Goal: Task Accomplishment & Management: Use online tool/utility

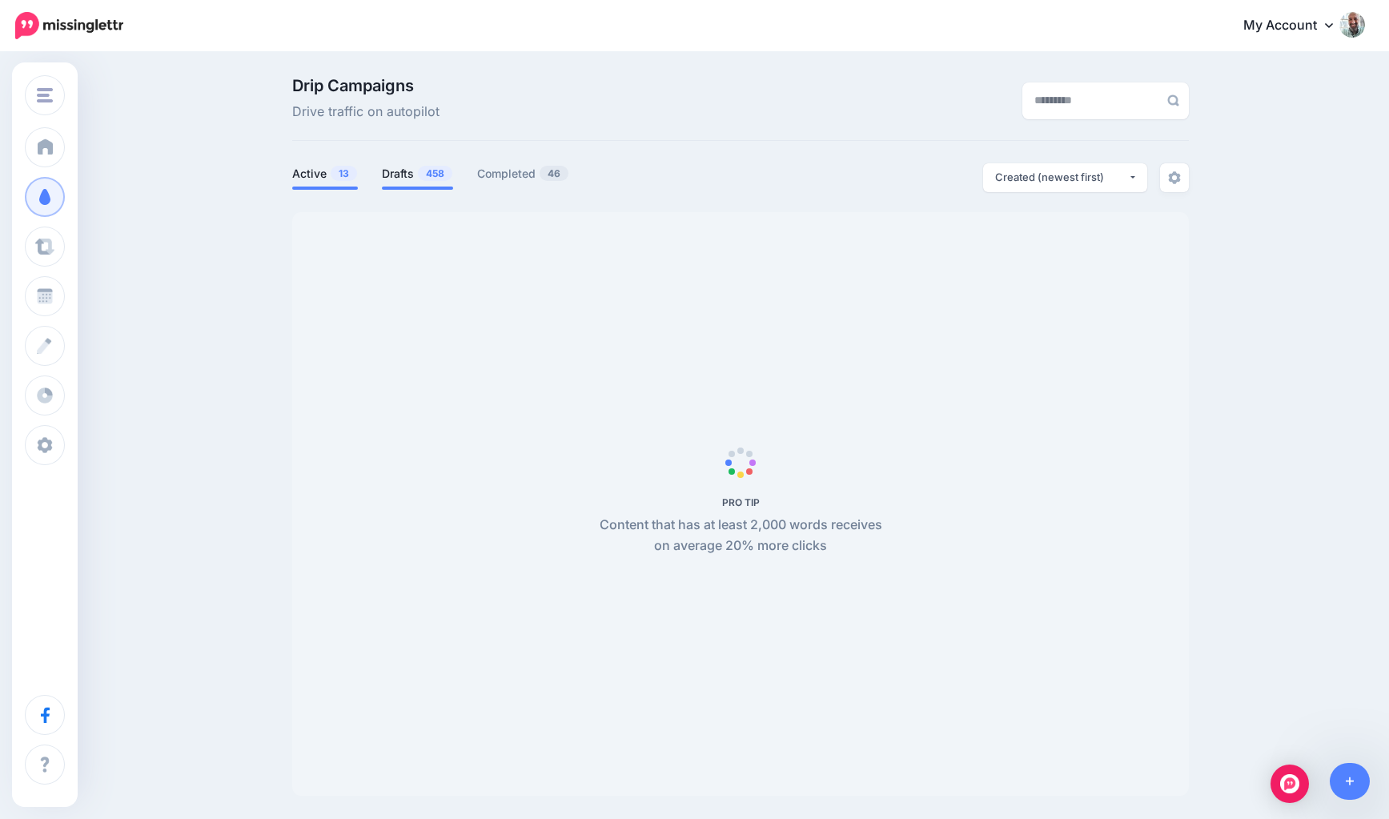
click at [407, 175] on link "Drafts 458" at bounding box center [417, 173] width 71 height 19
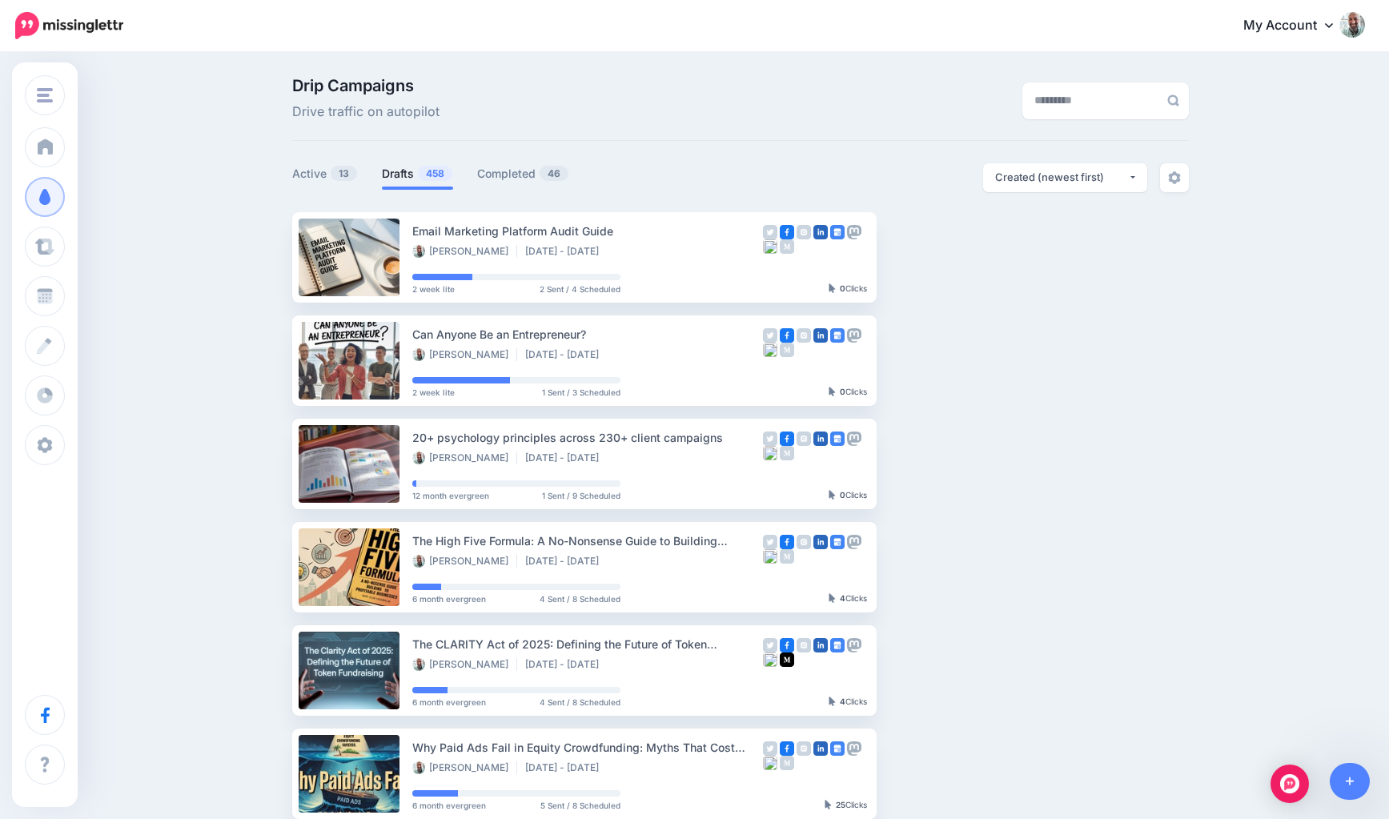
click at [408, 173] on link "Drafts 458" at bounding box center [417, 173] width 71 height 19
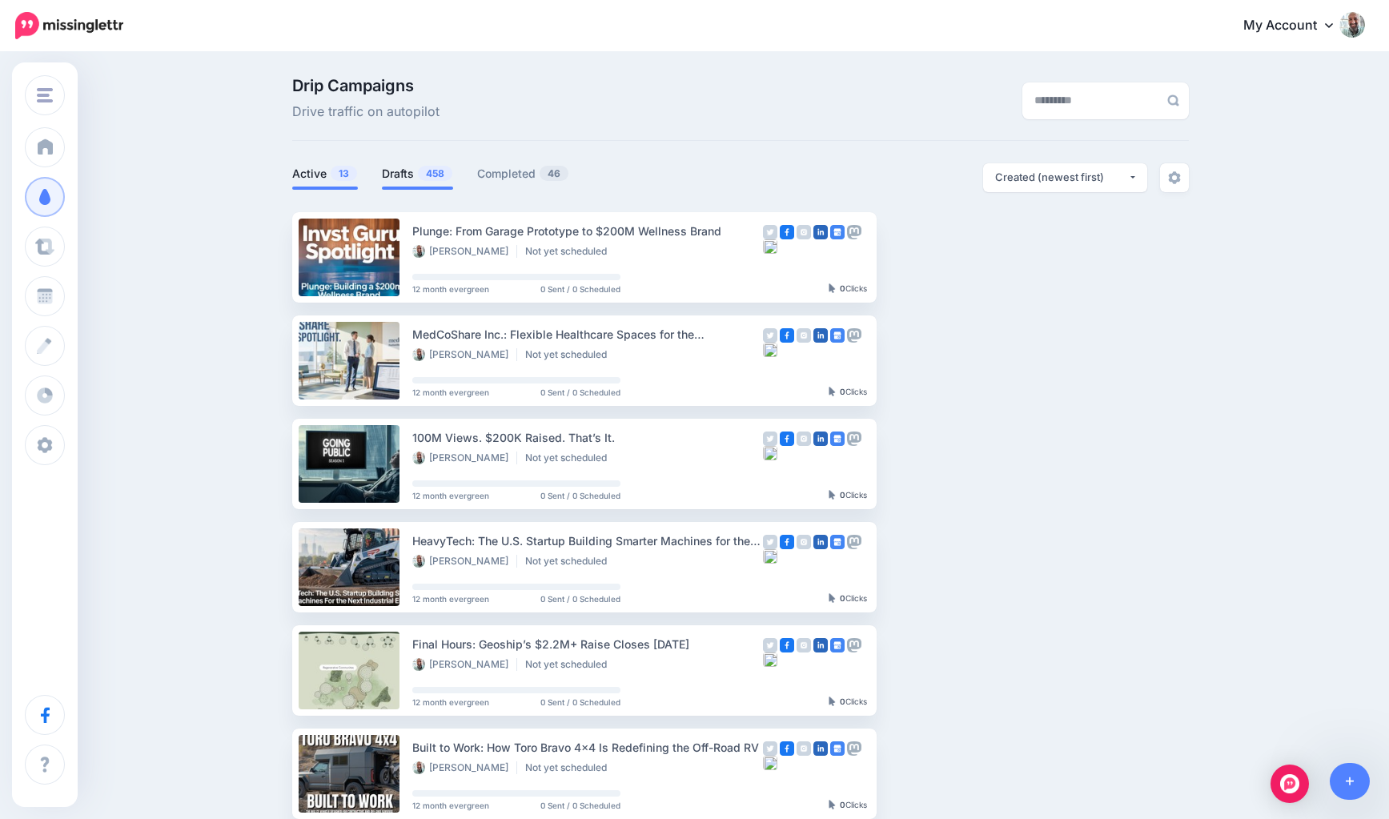
click at [311, 169] on link "Active 13" at bounding box center [325, 173] width 66 height 19
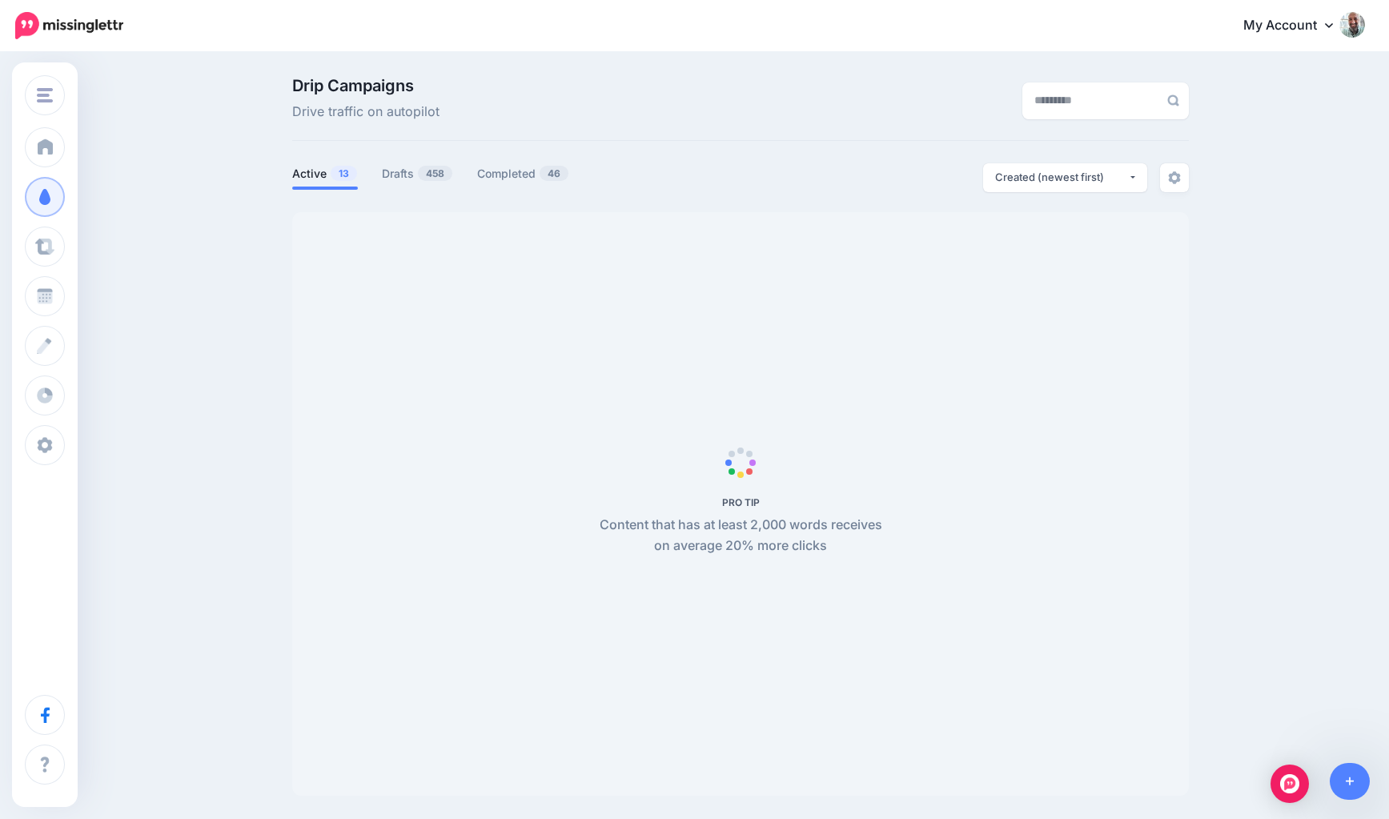
click at [311, 165] on link "Active 13" at bounding box center [325, 173] width 66 height 19
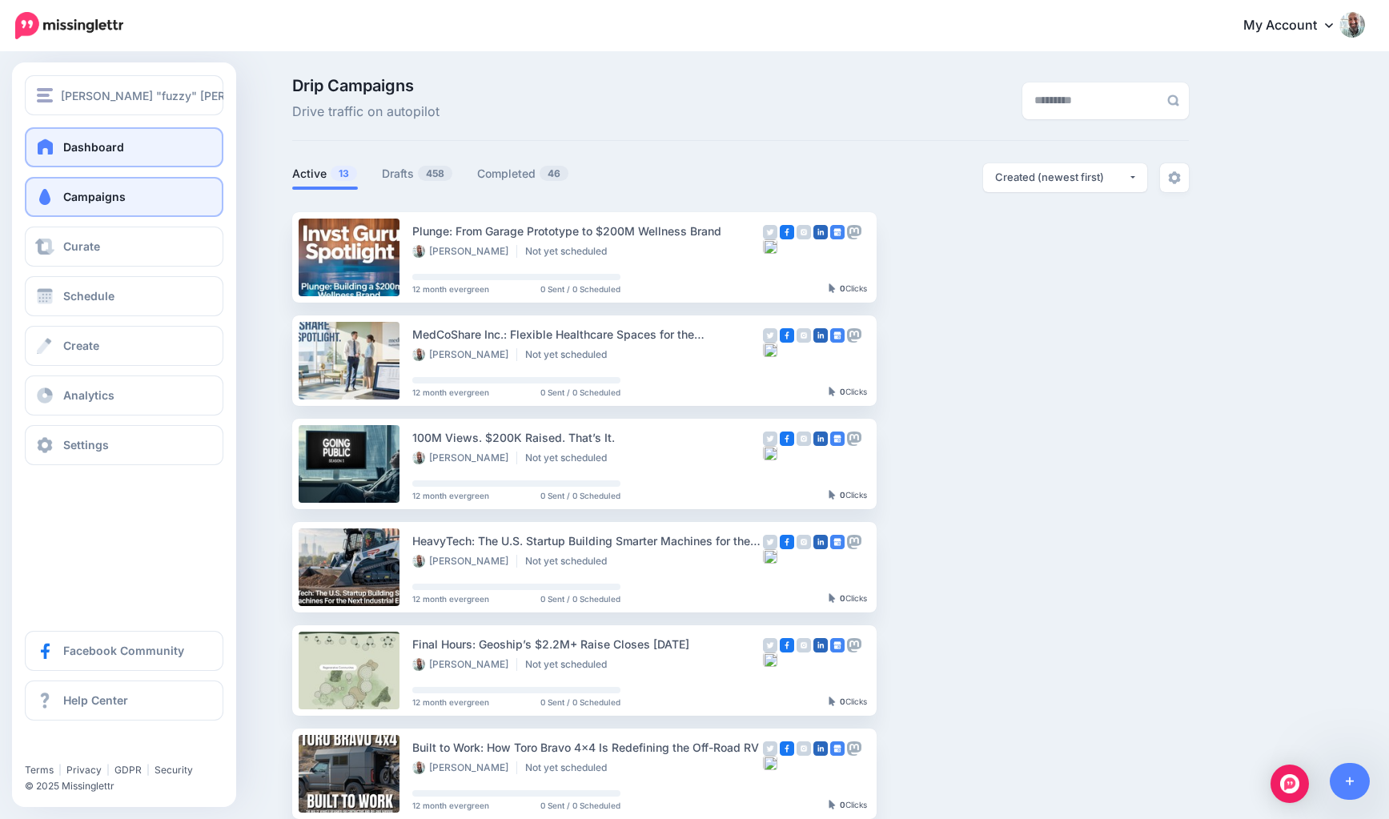
click at [42, 147] on span at bounding box center [45, 147] width 21 height 16
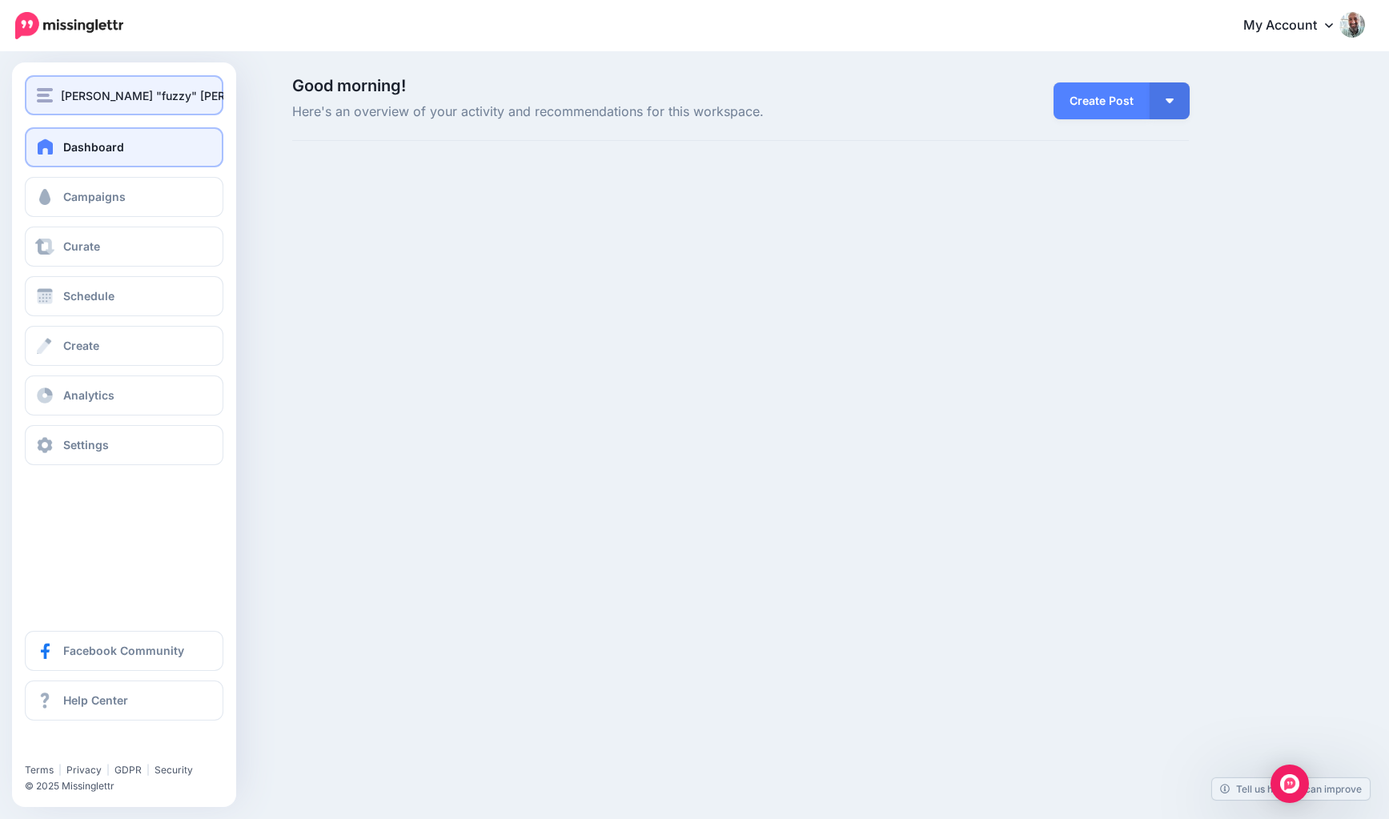
click at [57, 86] on div "[PERSON_NAME] "fuzzy" [PERSON_NAME]" at bounding box center [124, 95] width 175 height 18
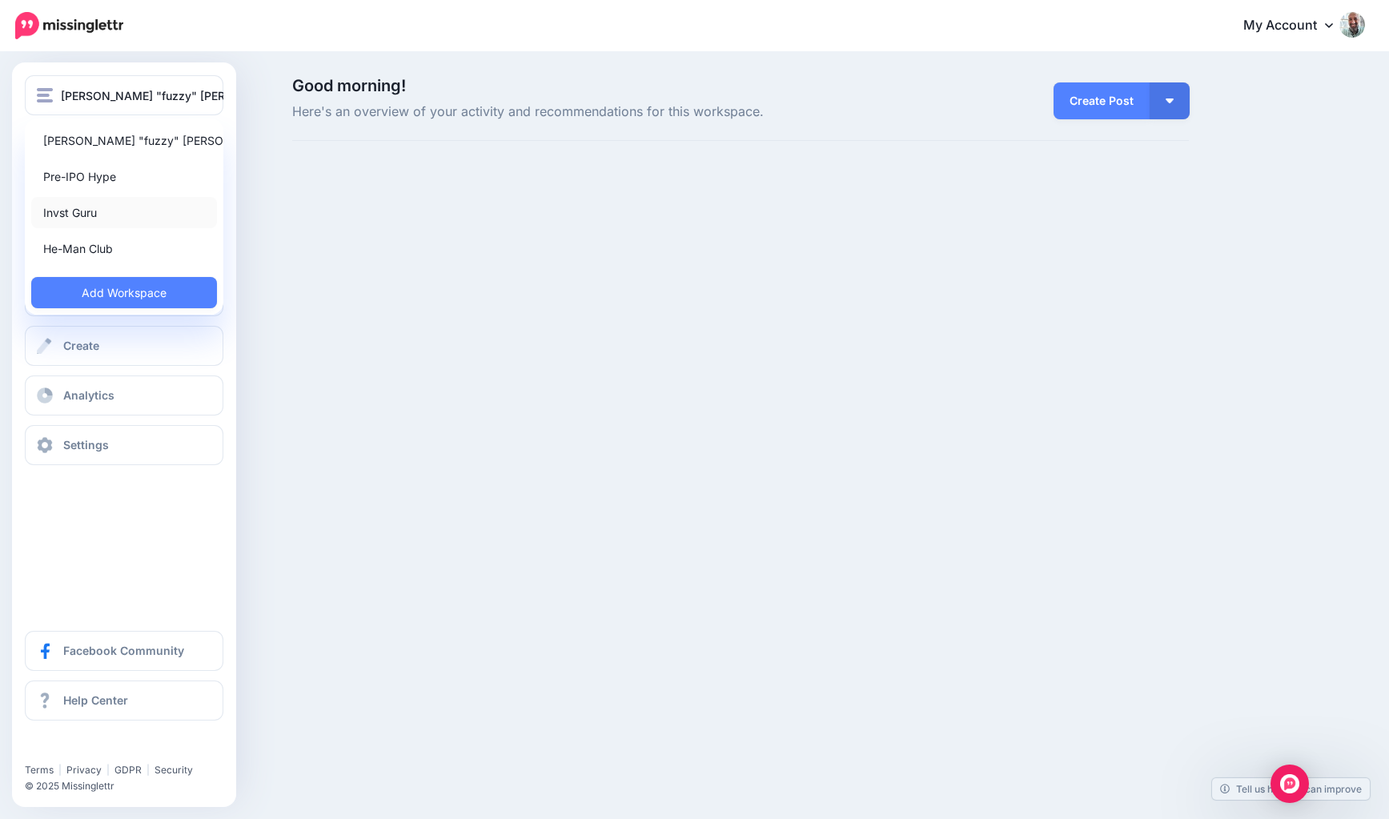
click at [103, 199] on link "Invst Guru" at bounding box center [124, 212] width 186 height 31
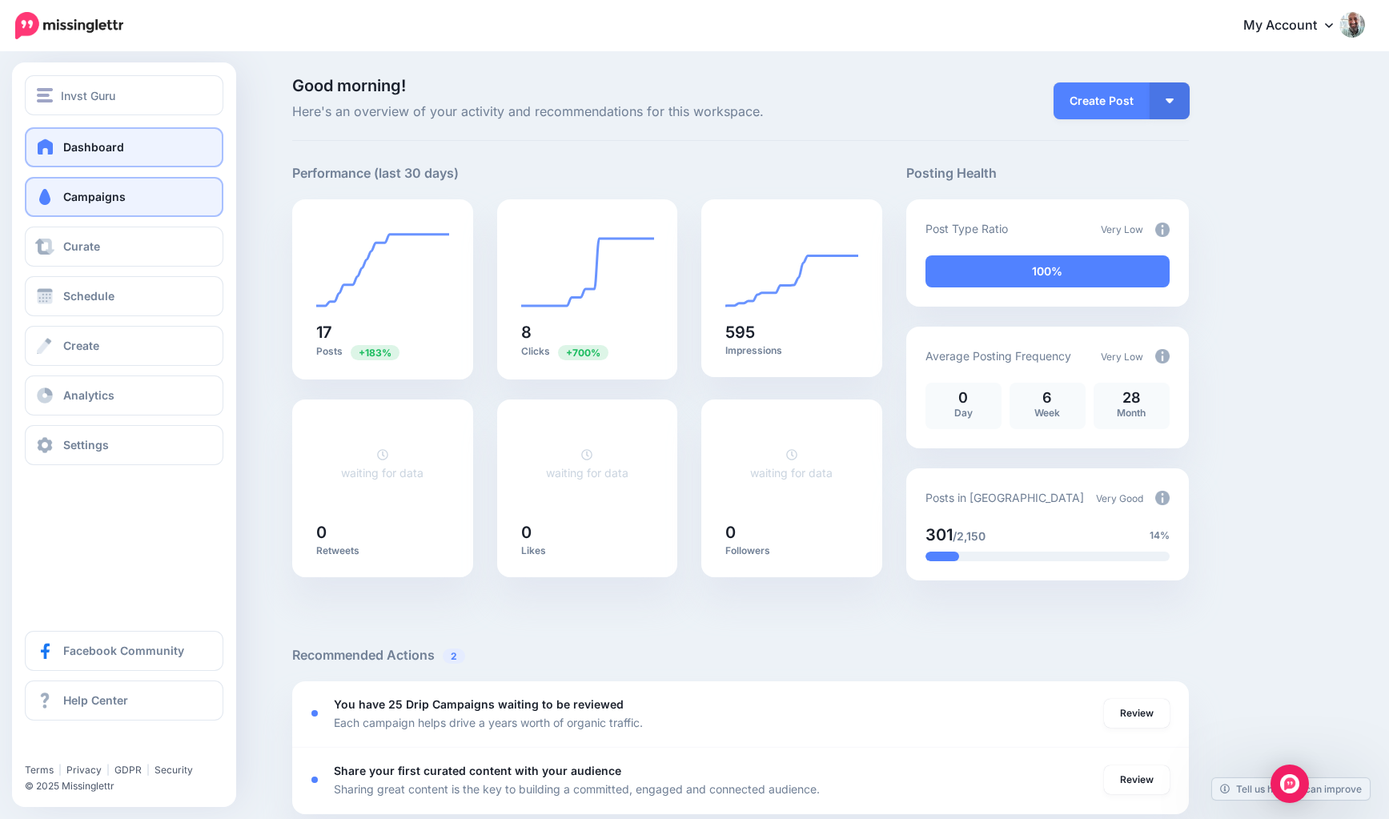
click at [51, 194] on span at bounding box center [44, 197] width 21 height 16
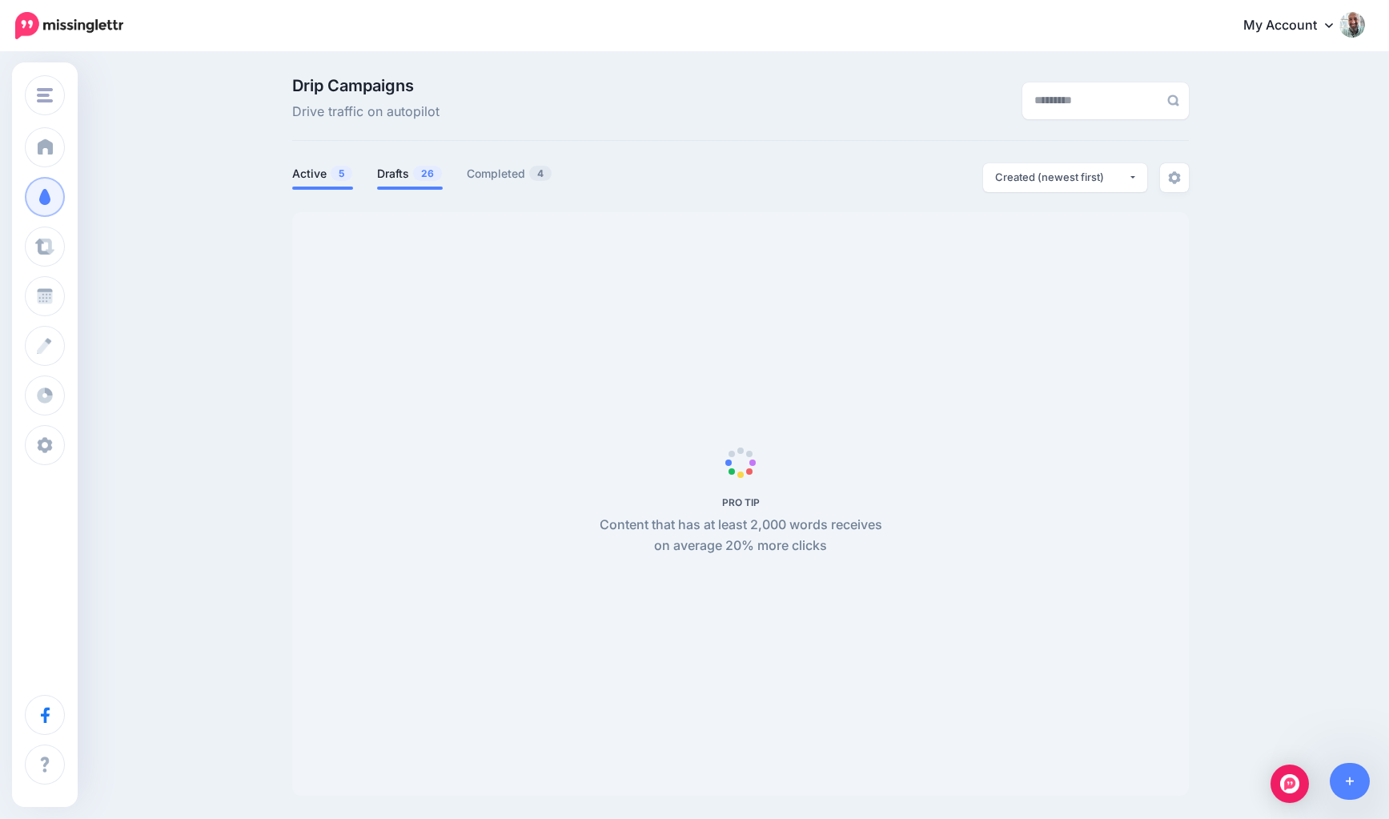
click at [403, 170] on link "Drafts 26" at bounding box center [410, 173] width 66 height 19
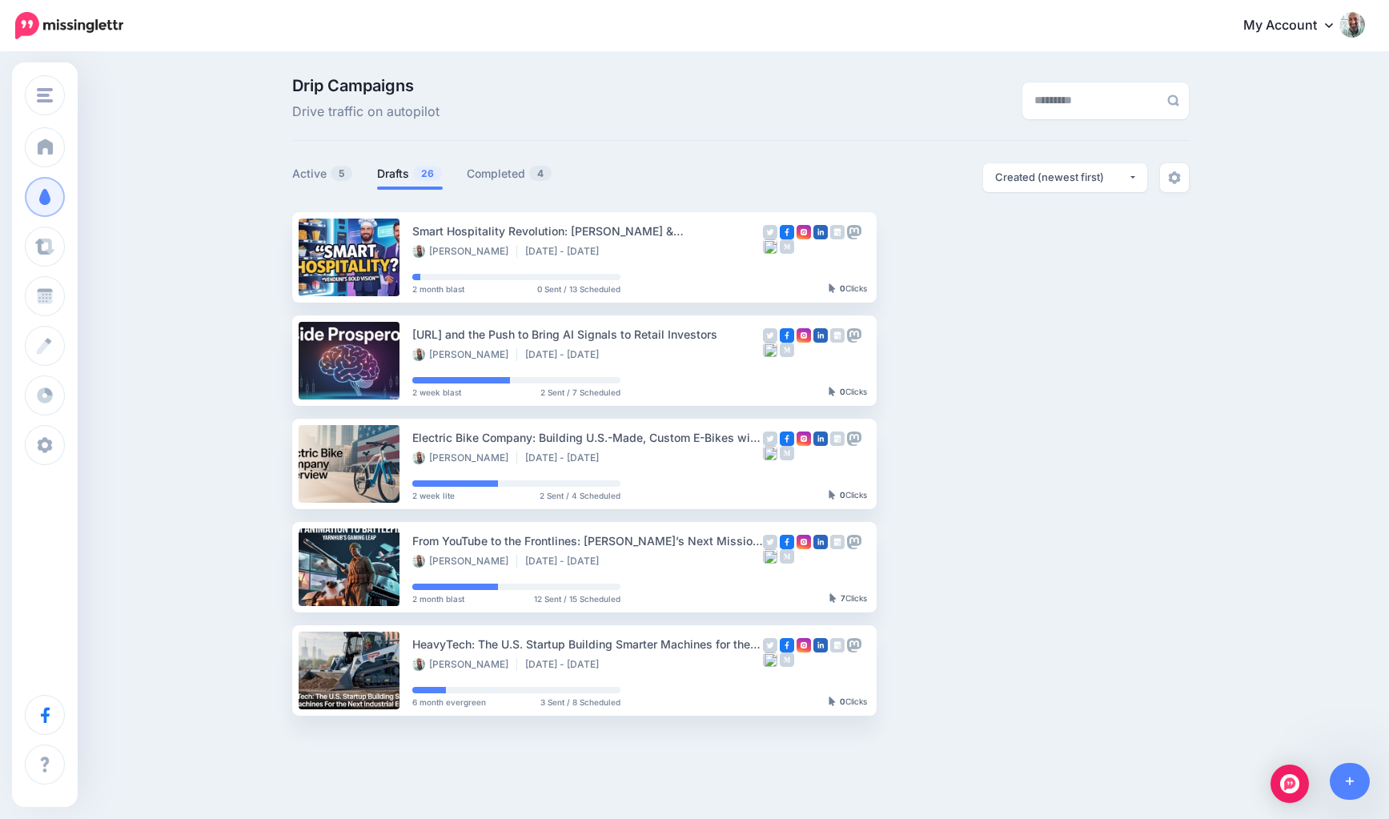
click at [403, 170] on link "Drafts 26" at bounding box center [410, 173] width 66 height 19
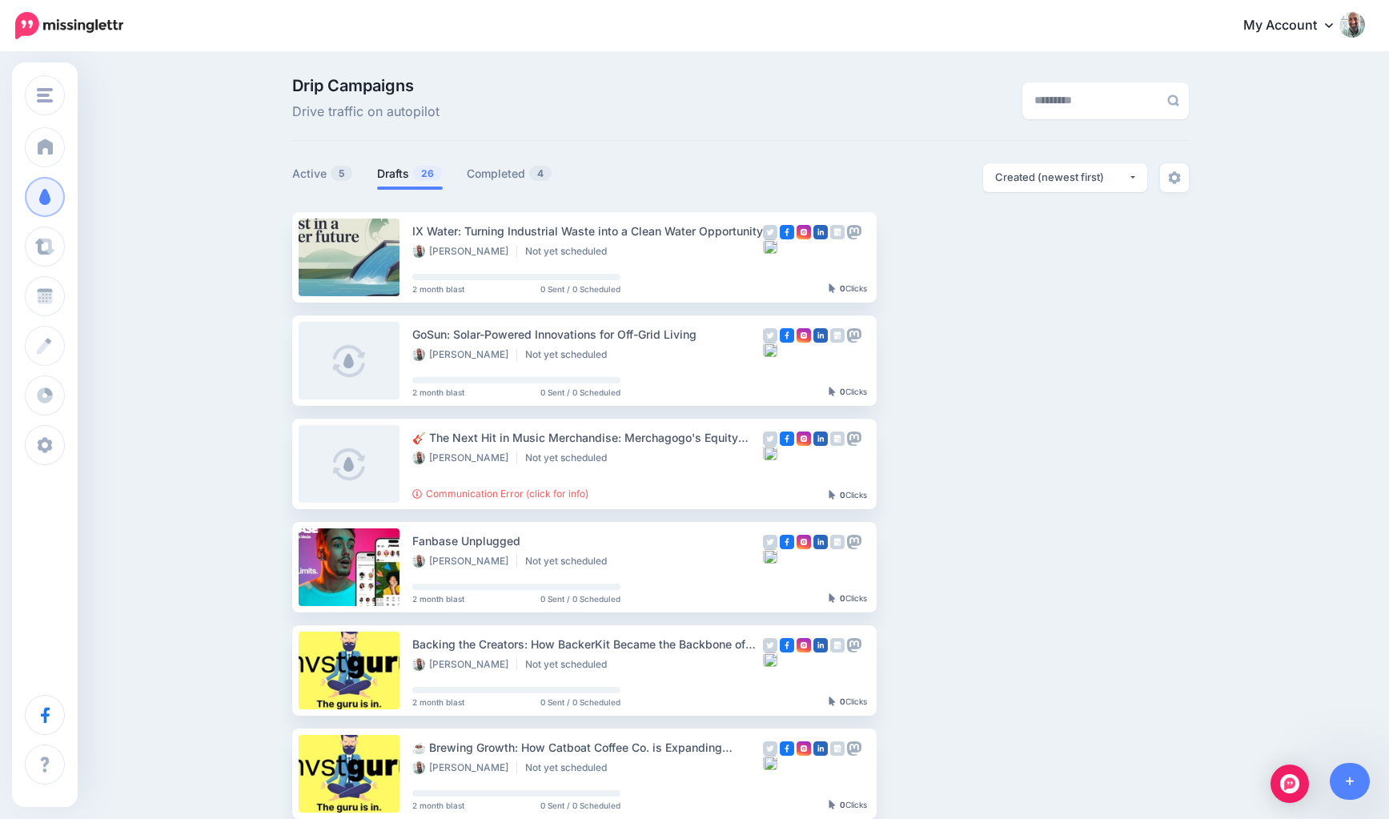
click at [934, 259] on link "Setup Campaign" at bounding box center [942, 257] width 109 height 29
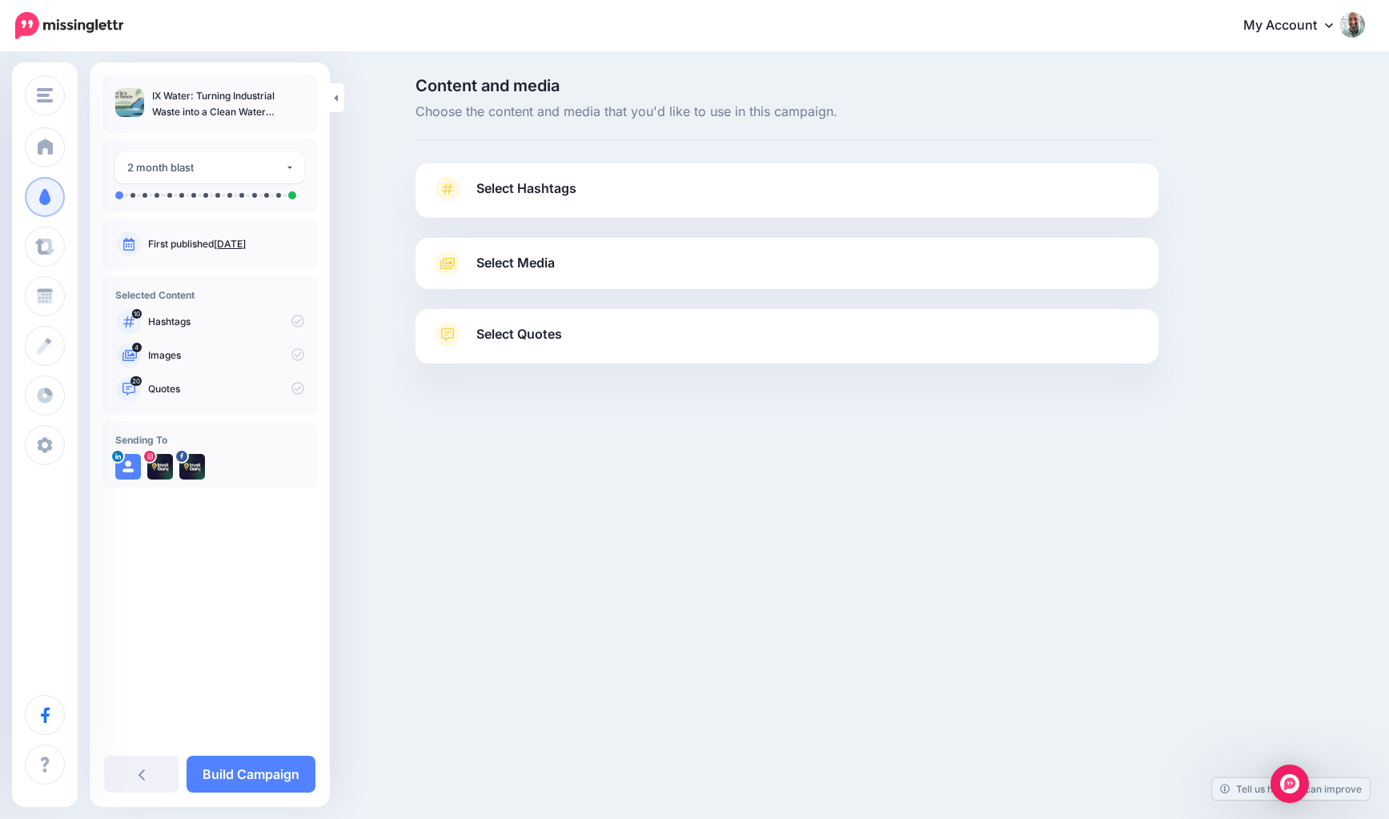
click at [554, 199] on link "Select Hashtags" at bounding box center [787, 197] width 711 height 42
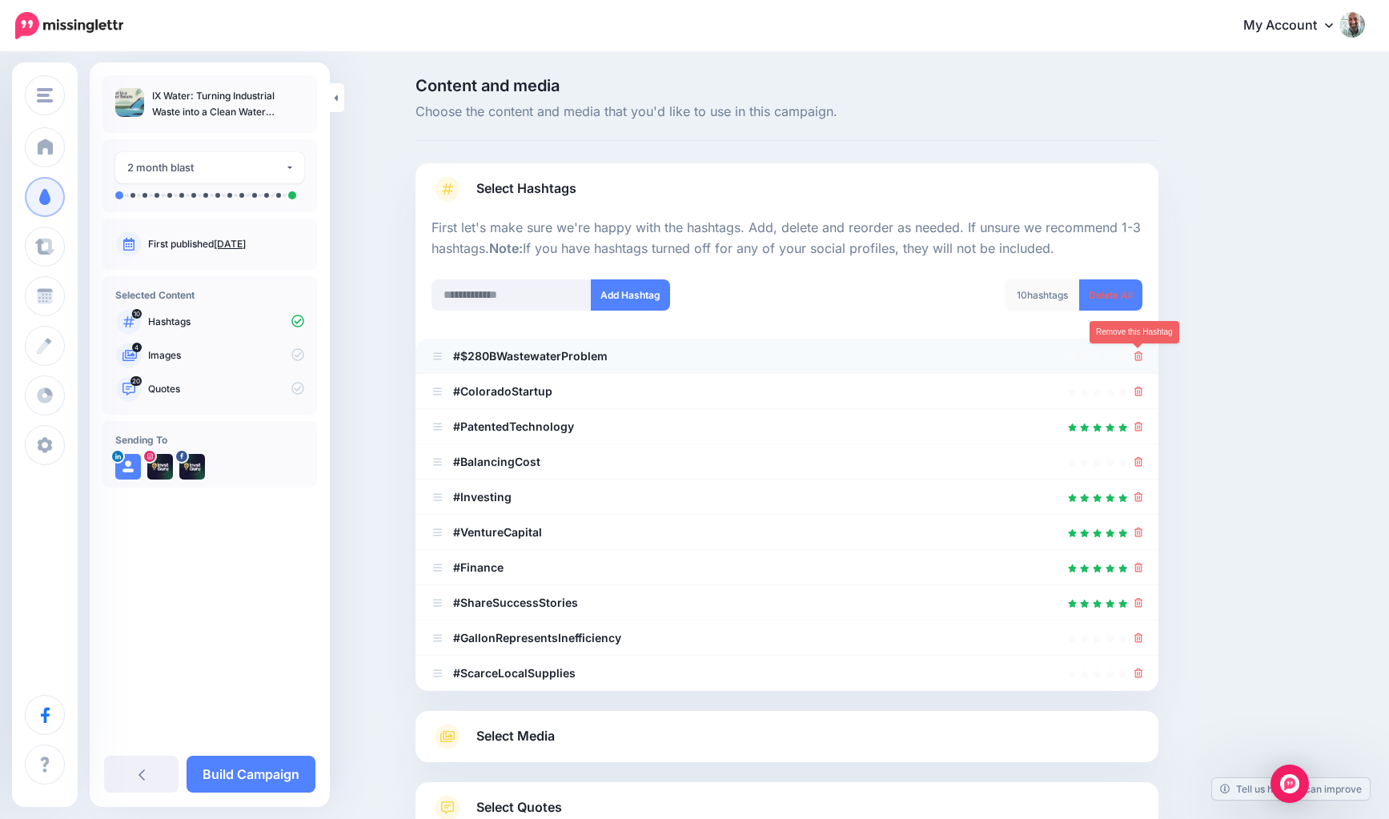
click at [1141, 357] on icon at bounding box center [1139, 357] width 9 height 10
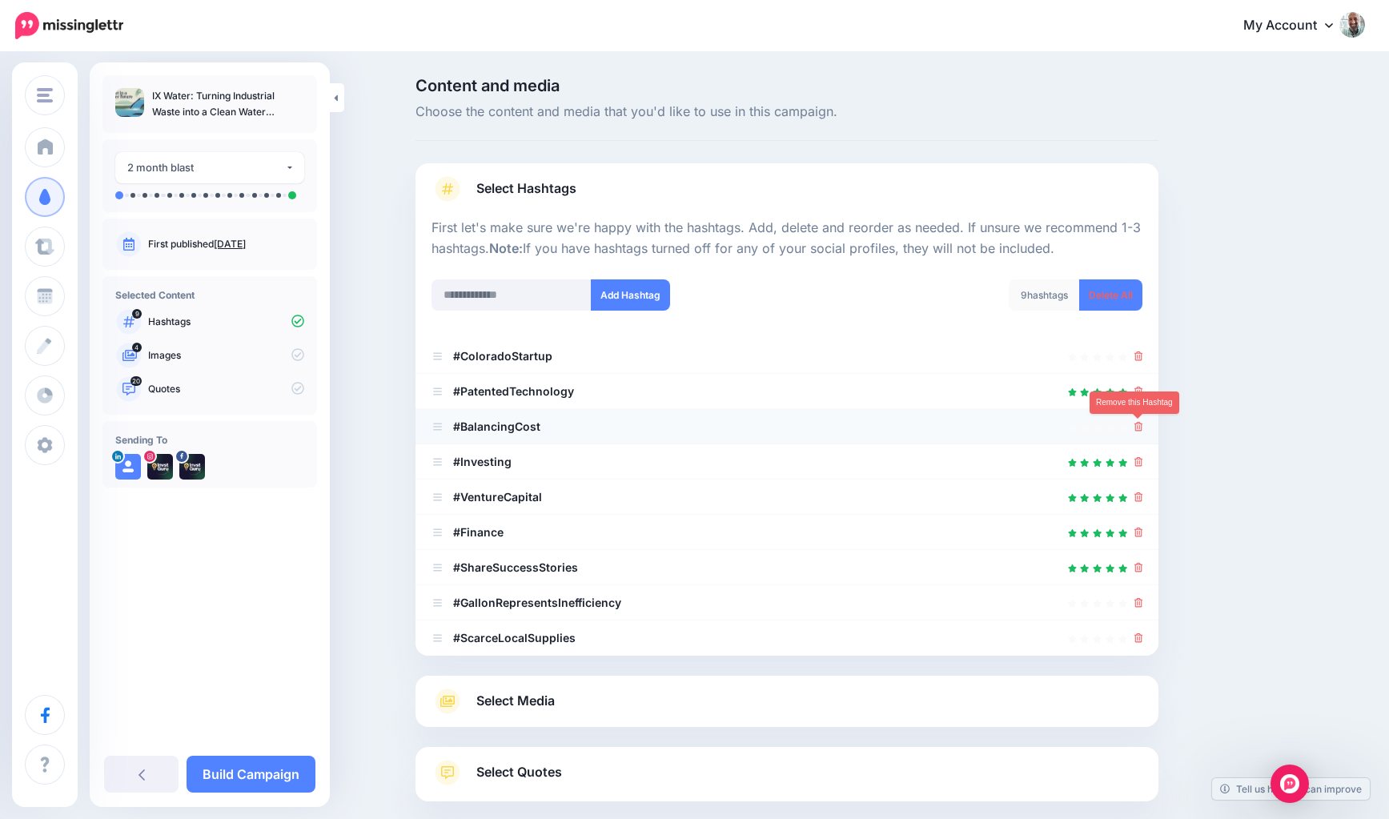
click at [1135, 427] on icon at bounding box center [1139, 427] width 9 height 10
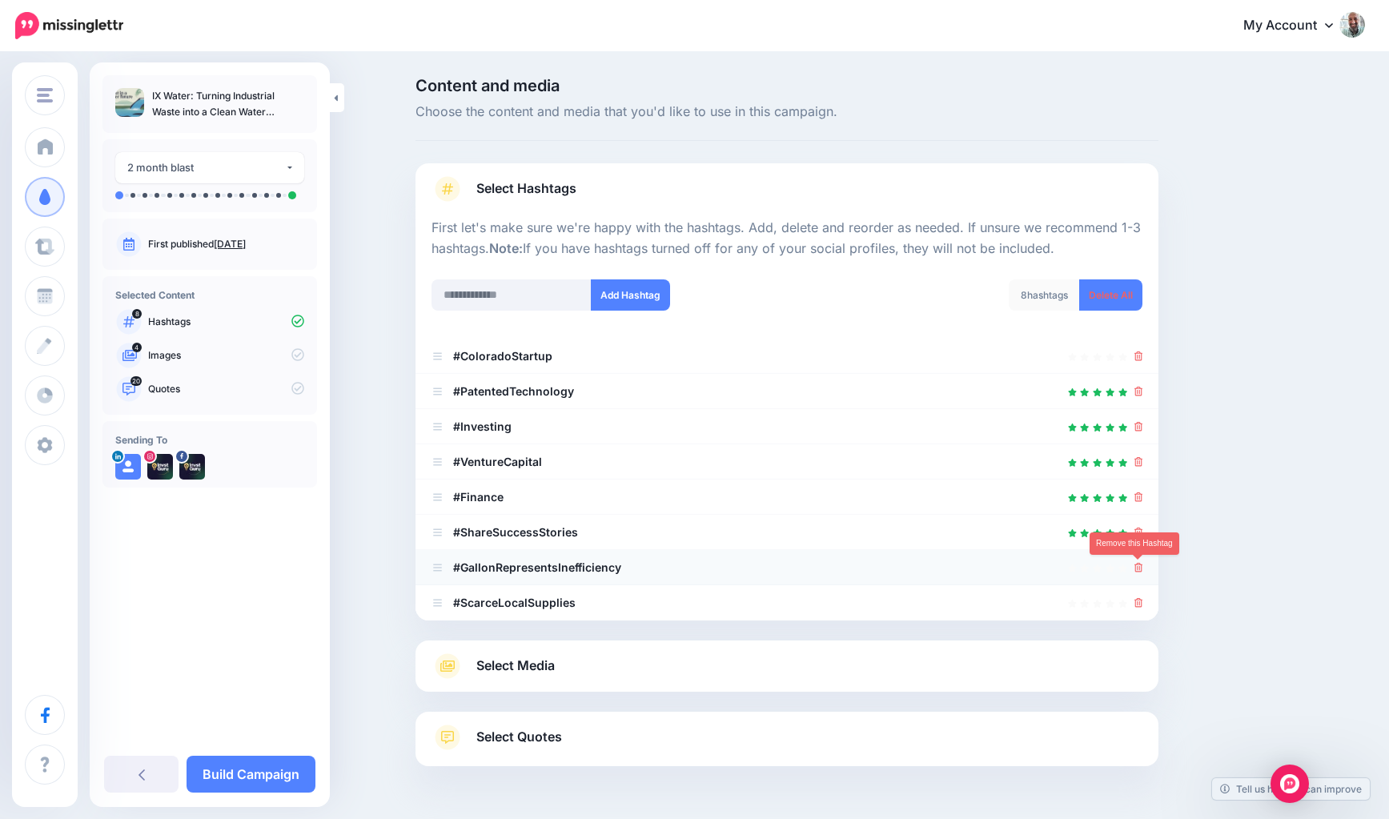
click at [1139, 569] on icon at bounding box center [1139, 568] width 9 height 10
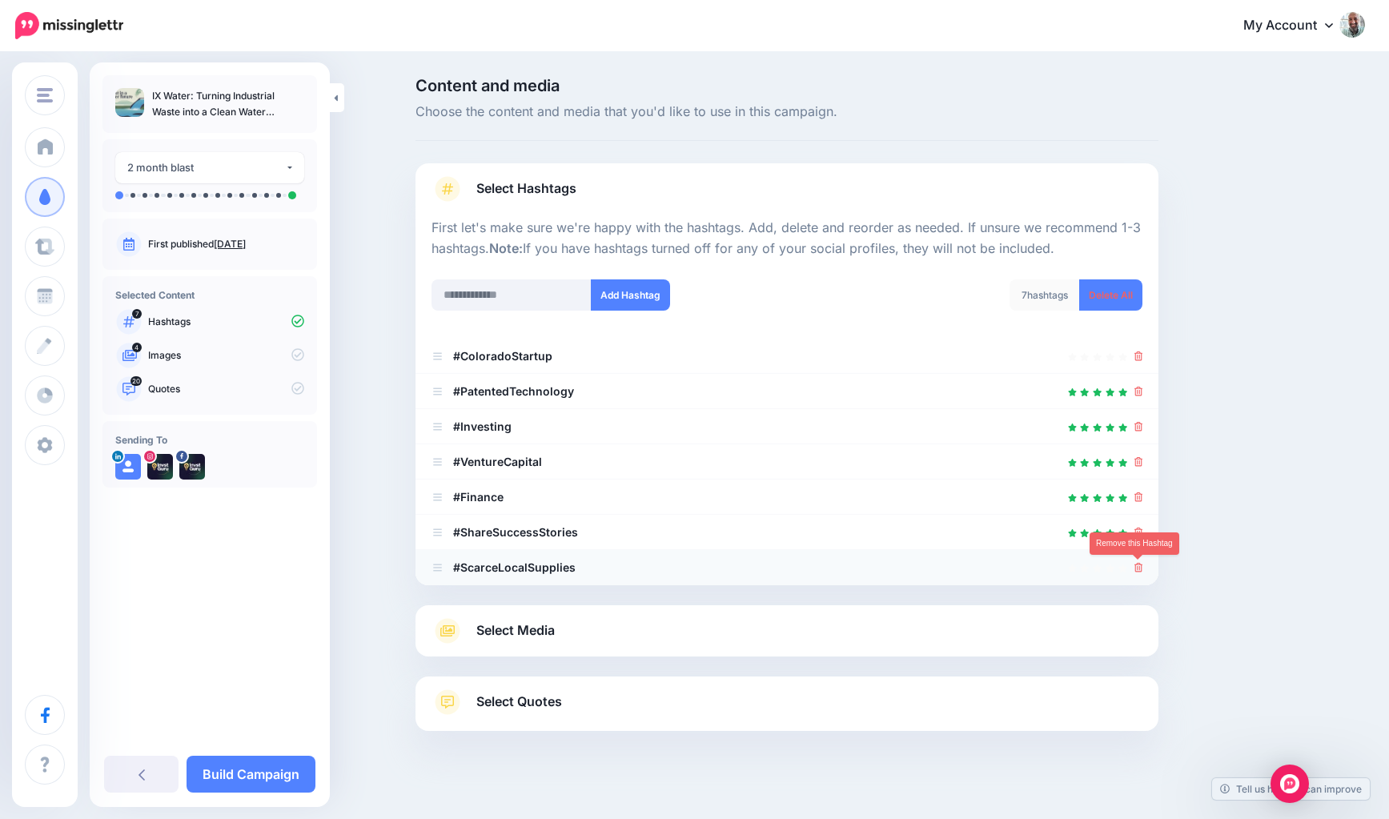
click at [1136, 569] on icon at bounding box center [1139, 568] width 9 height 10
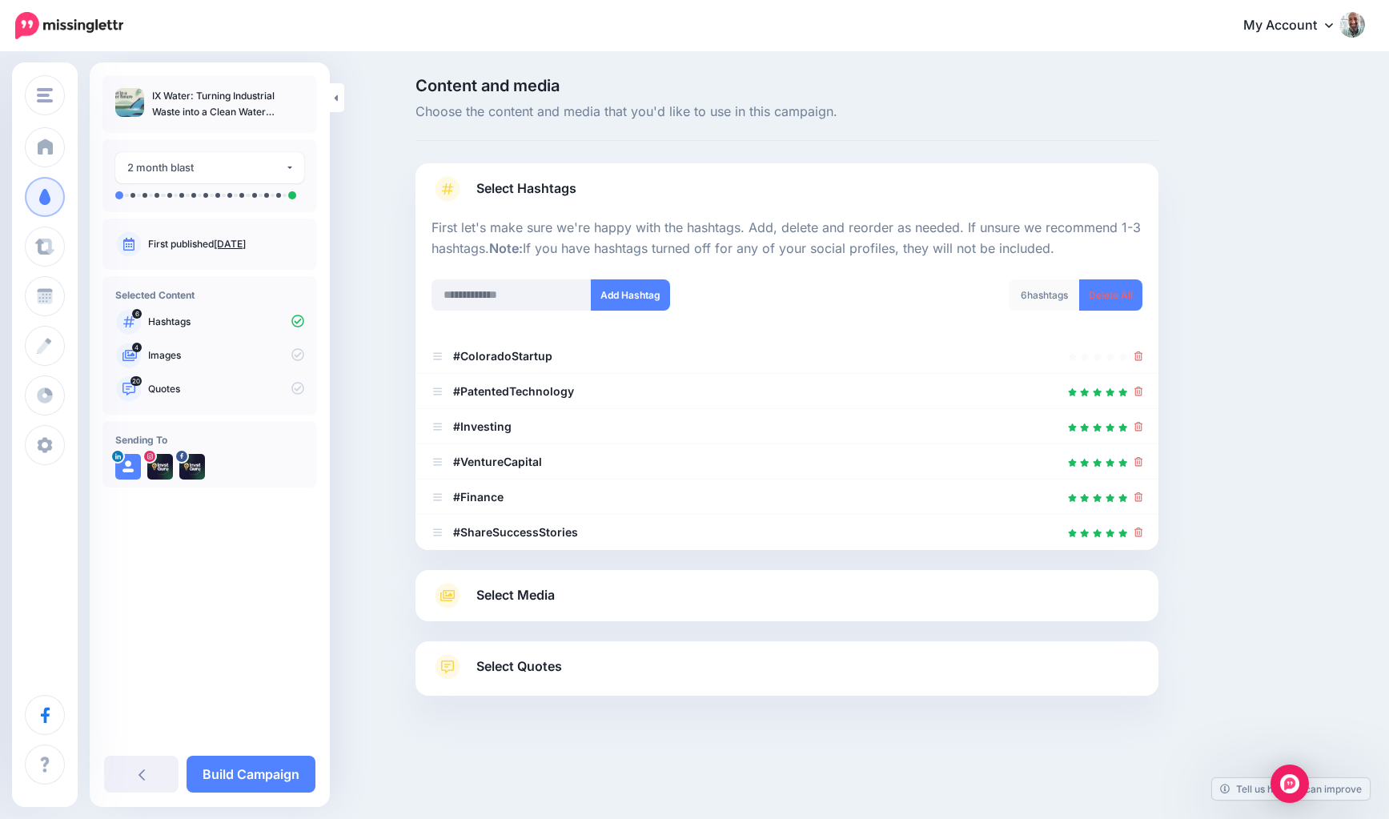
click at [566, 604] on link "Select Media" at bounding box center [787, 596] width 711 height 26
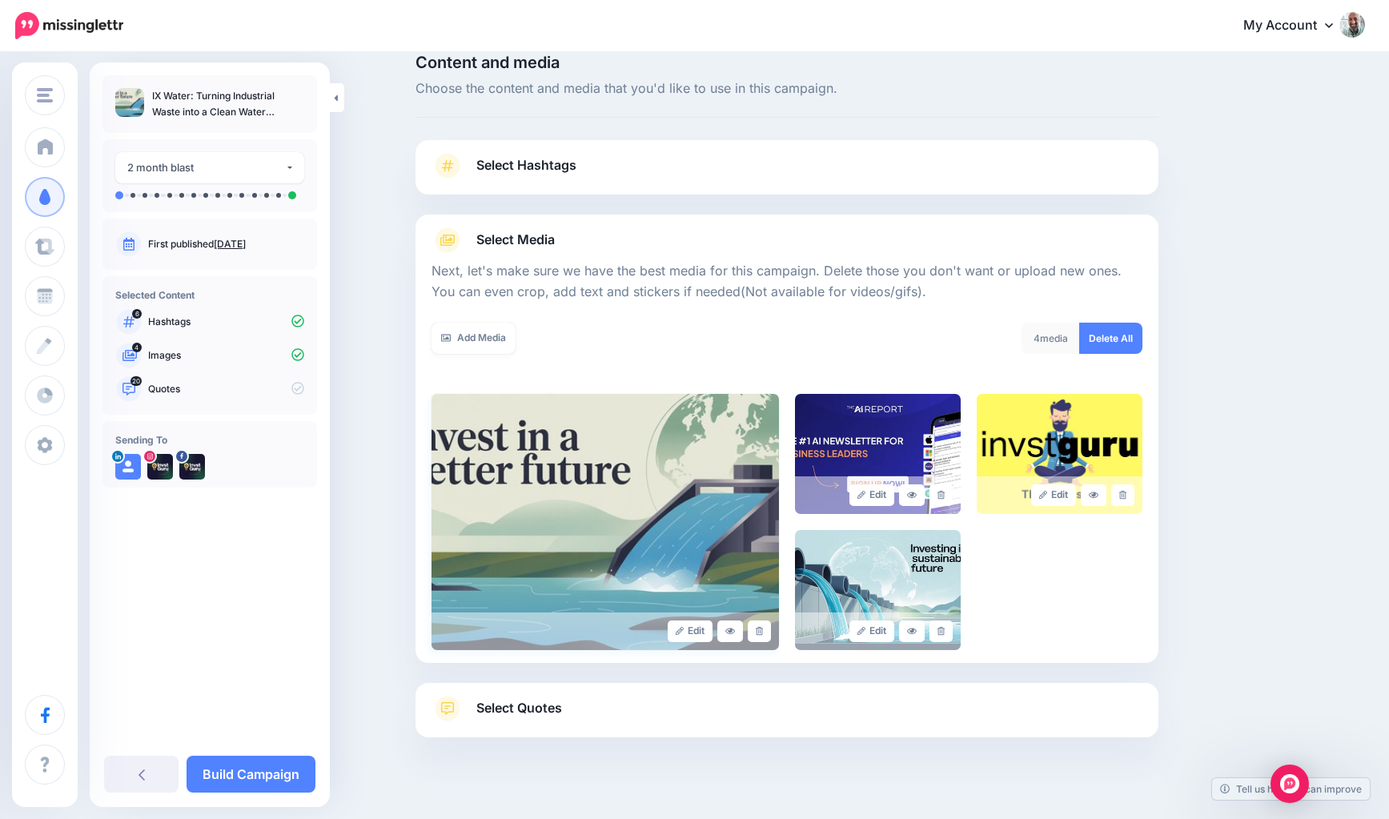
scroll to position [31, 0]
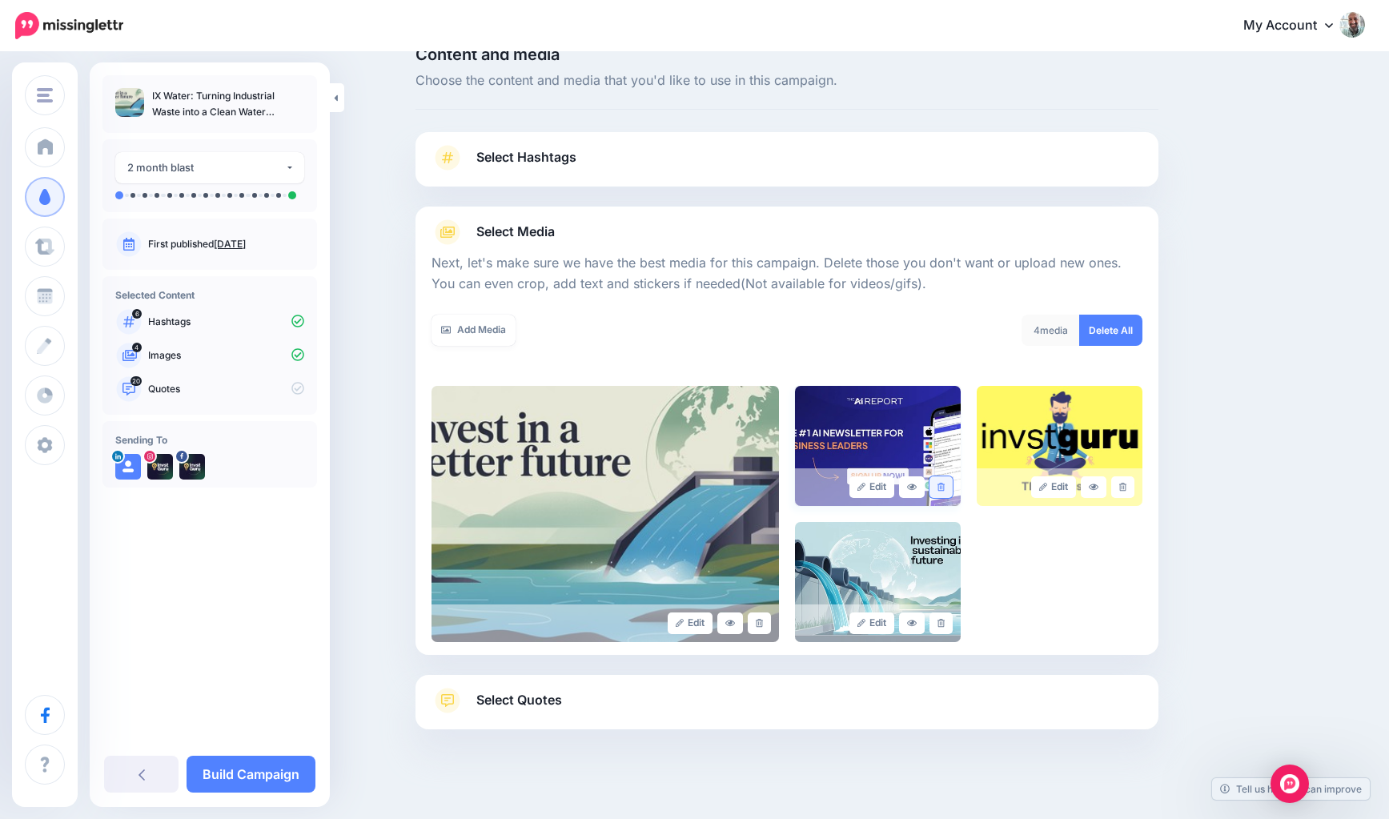
click at [944, 484] on icon at bounding box center [941, 487] width 7 height 9
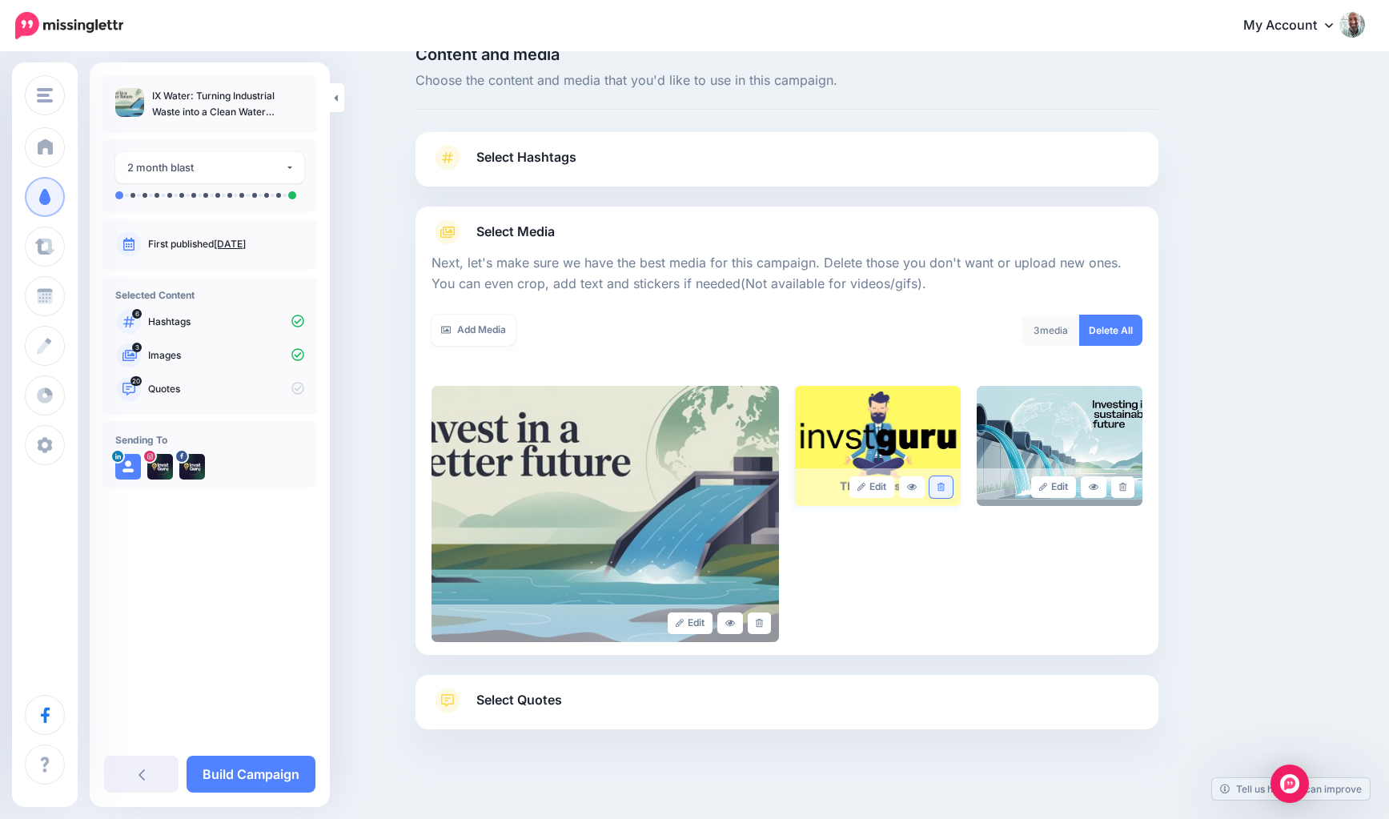
click at [945, 488] on icon at bounding box center [941, 487] width 7 height 9
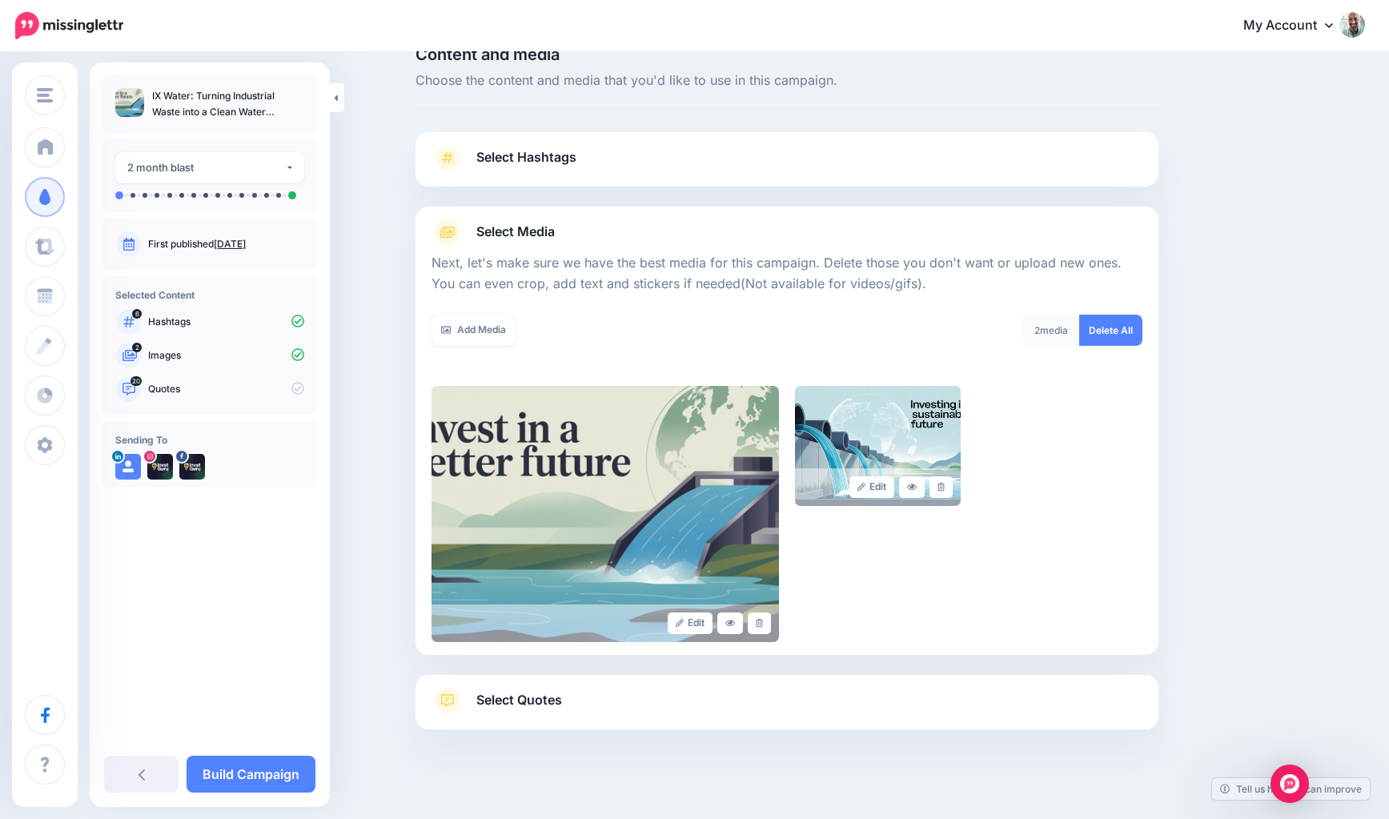
scroll to position [46, 0]
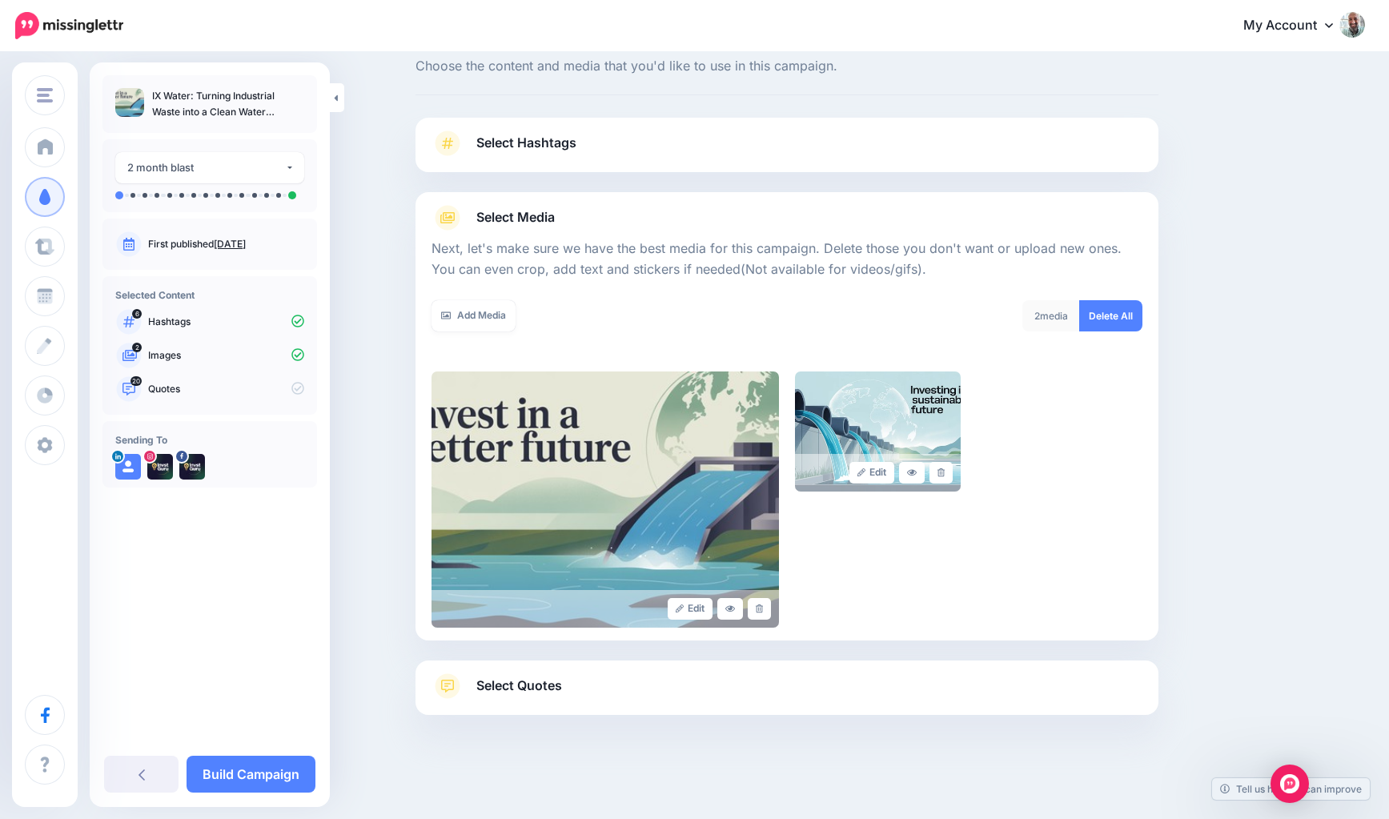
click at [492, 690] on span "Select Quotes" at bounding box center [519, 686] width 86 height 22
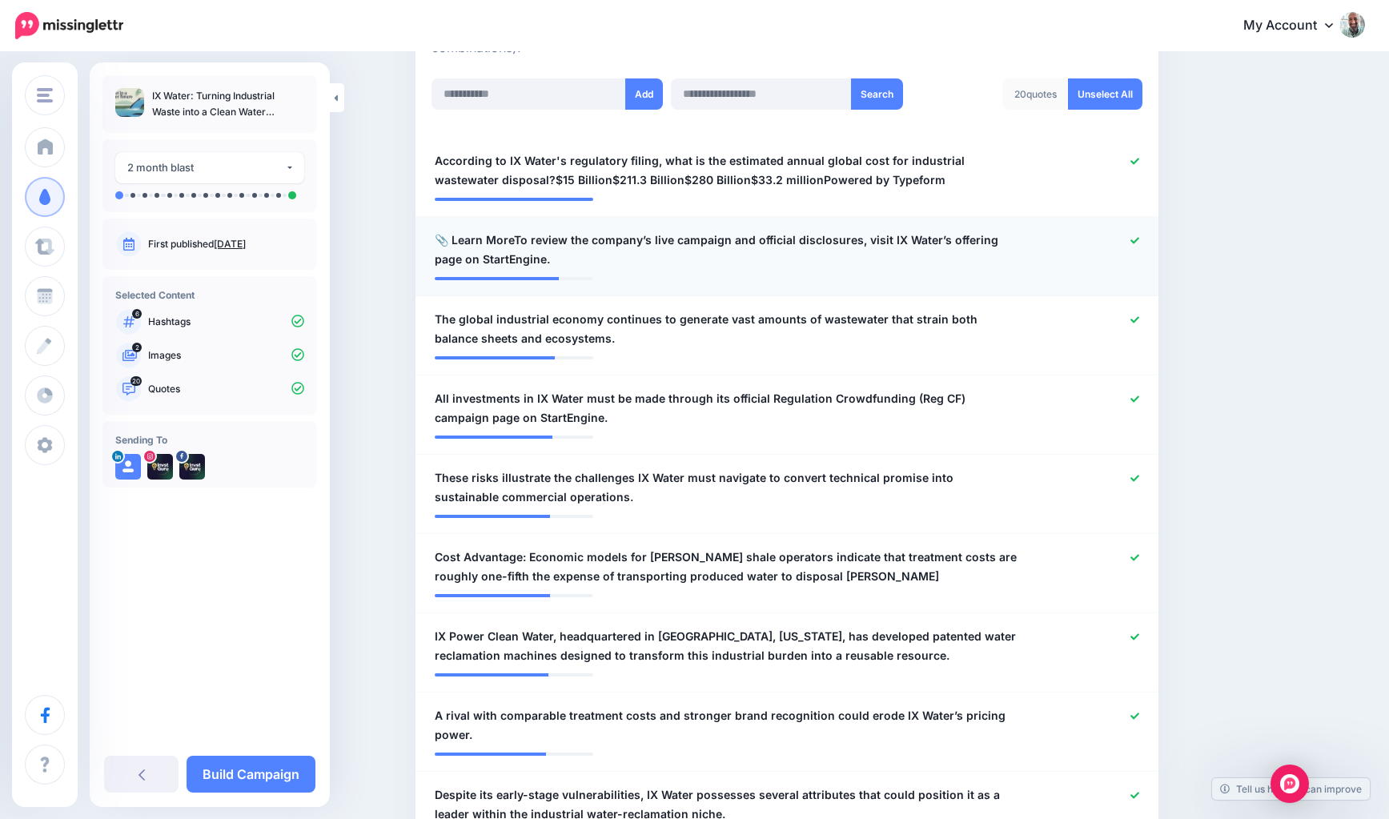
scroll to position [437, 0]
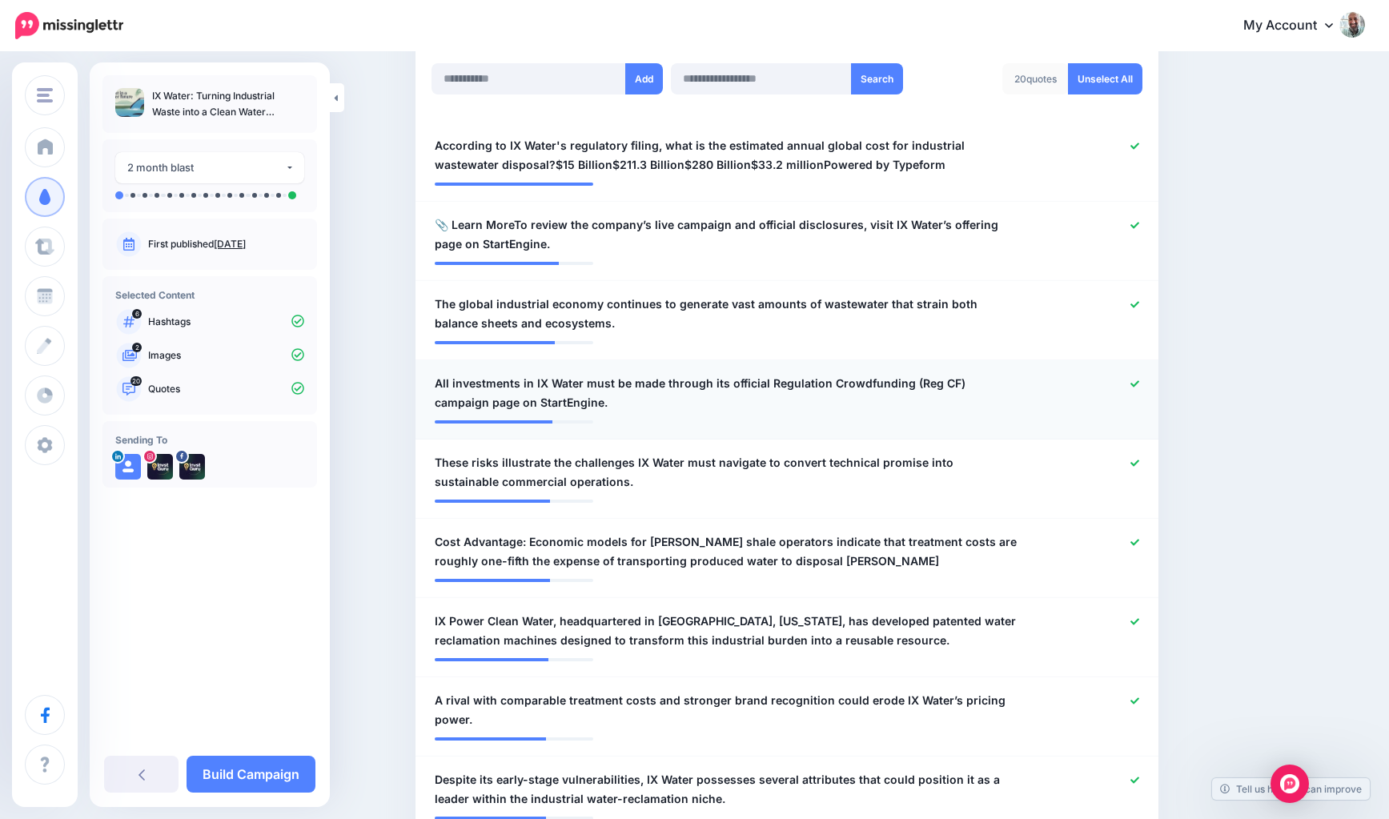
click at [1134, 386] on icon at bounding box center [1135, 383] width 9 height 6
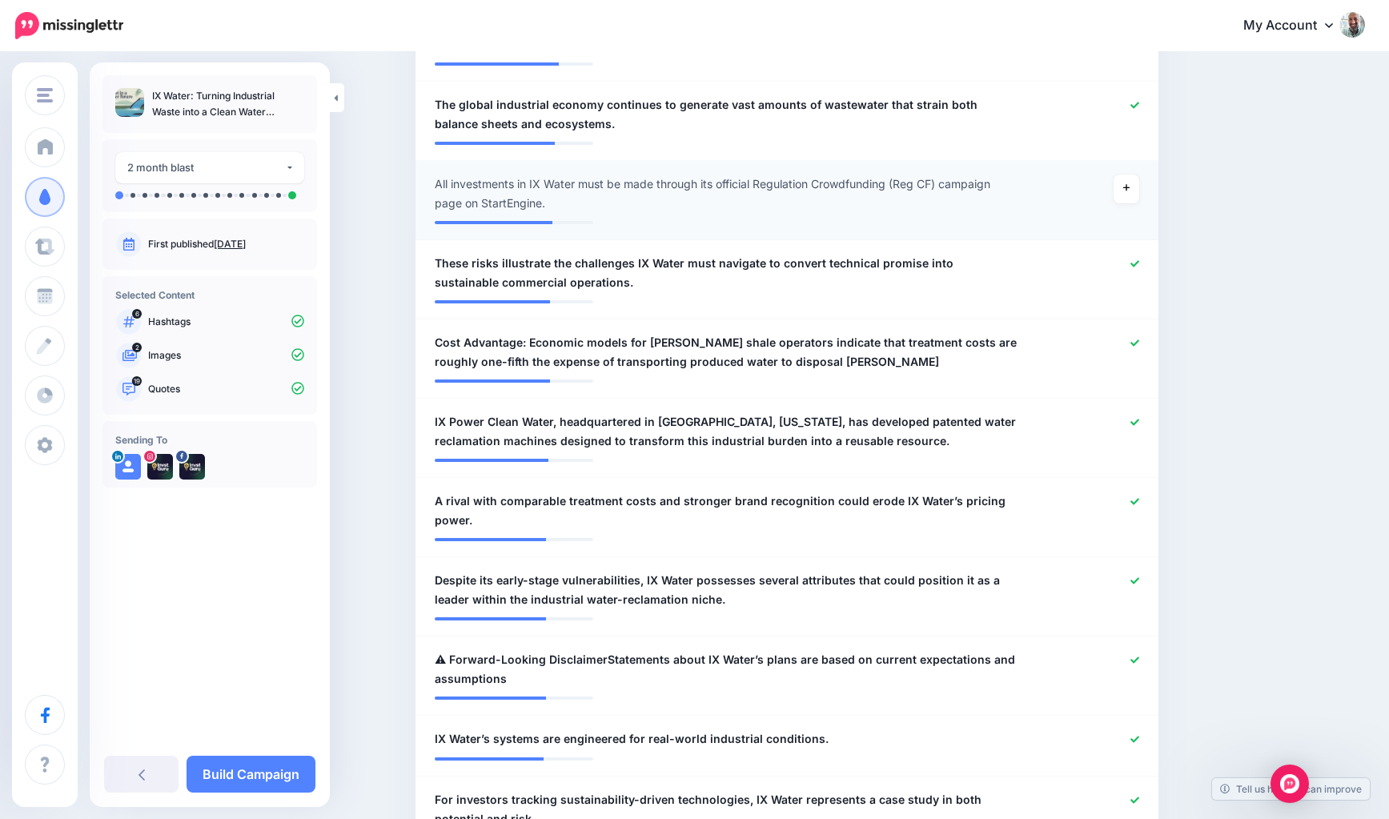
scroll to position [713, 0]
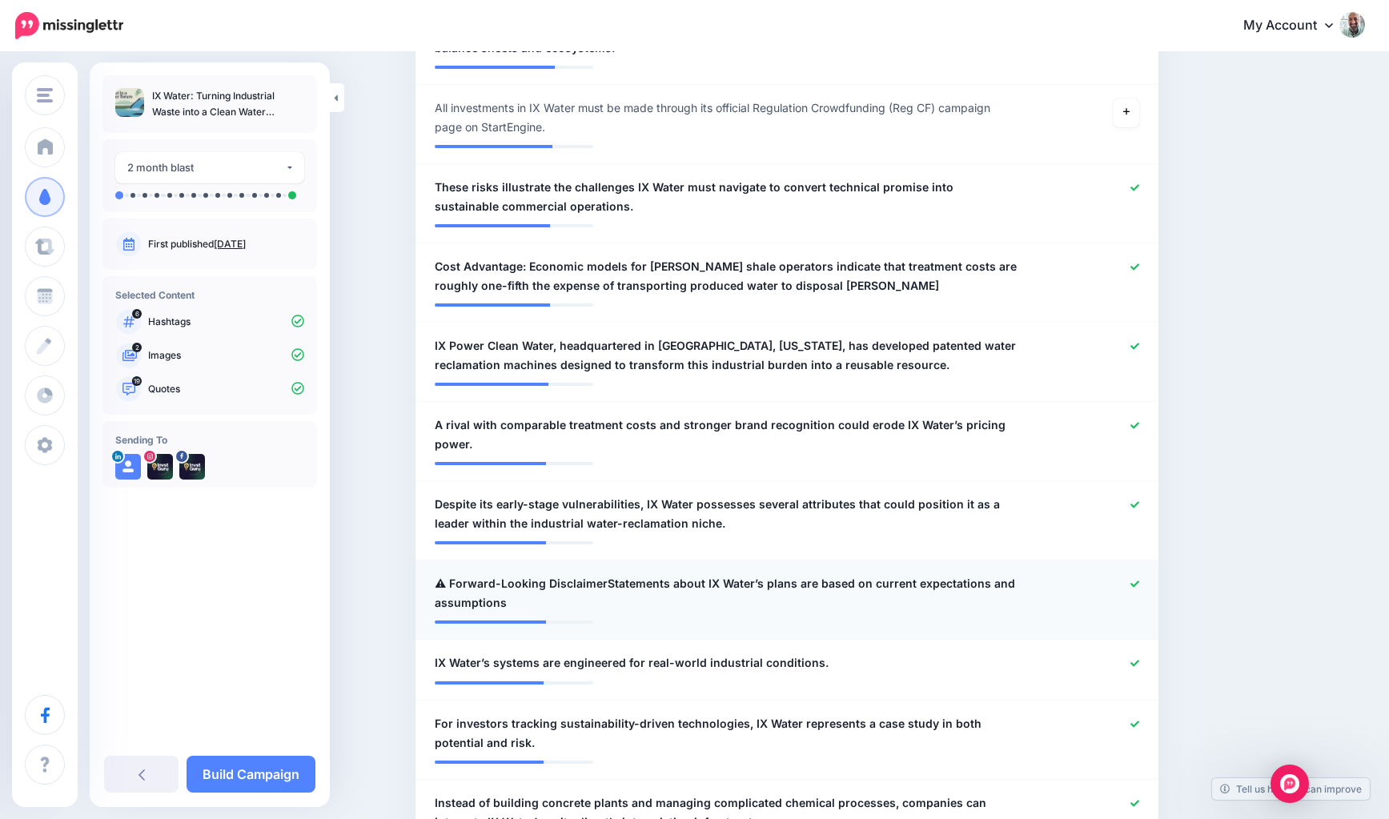
click at [1131, 584] on icon at bounding box center [1135, 584] width 9 height 6
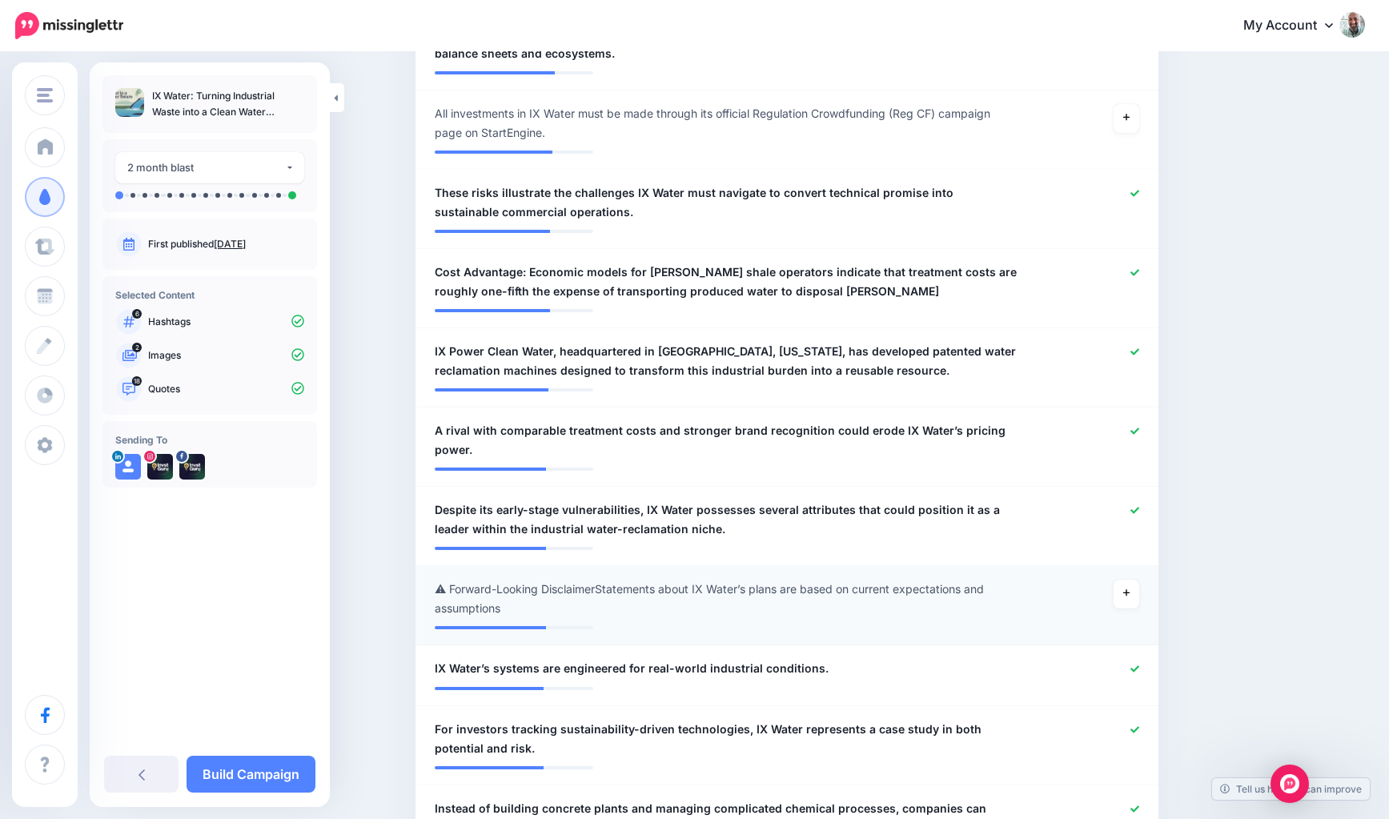
scroll to position [715, 0]
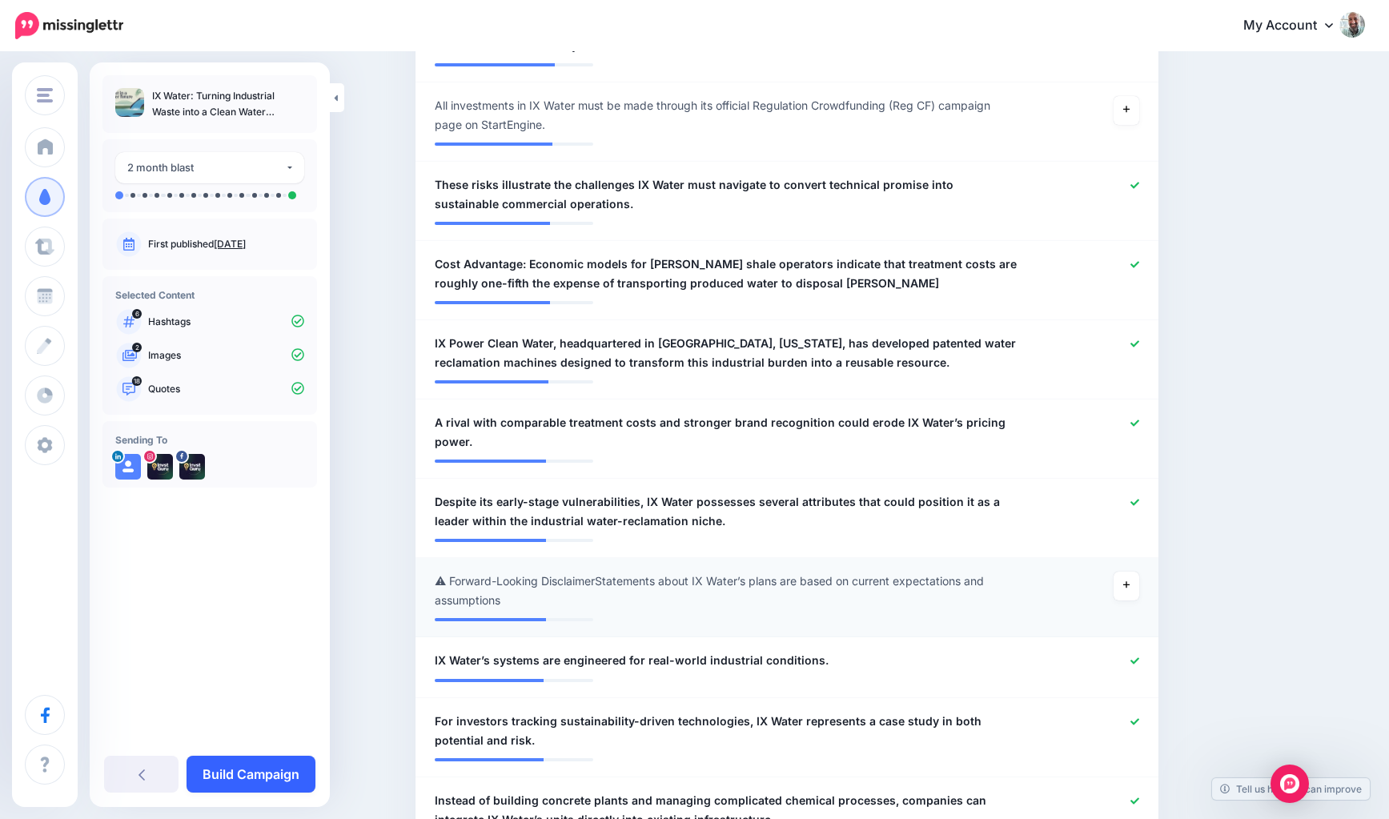
click at [263, 762] on link "Build Campaign" at bounding box center [251, 774] width 129 height 37
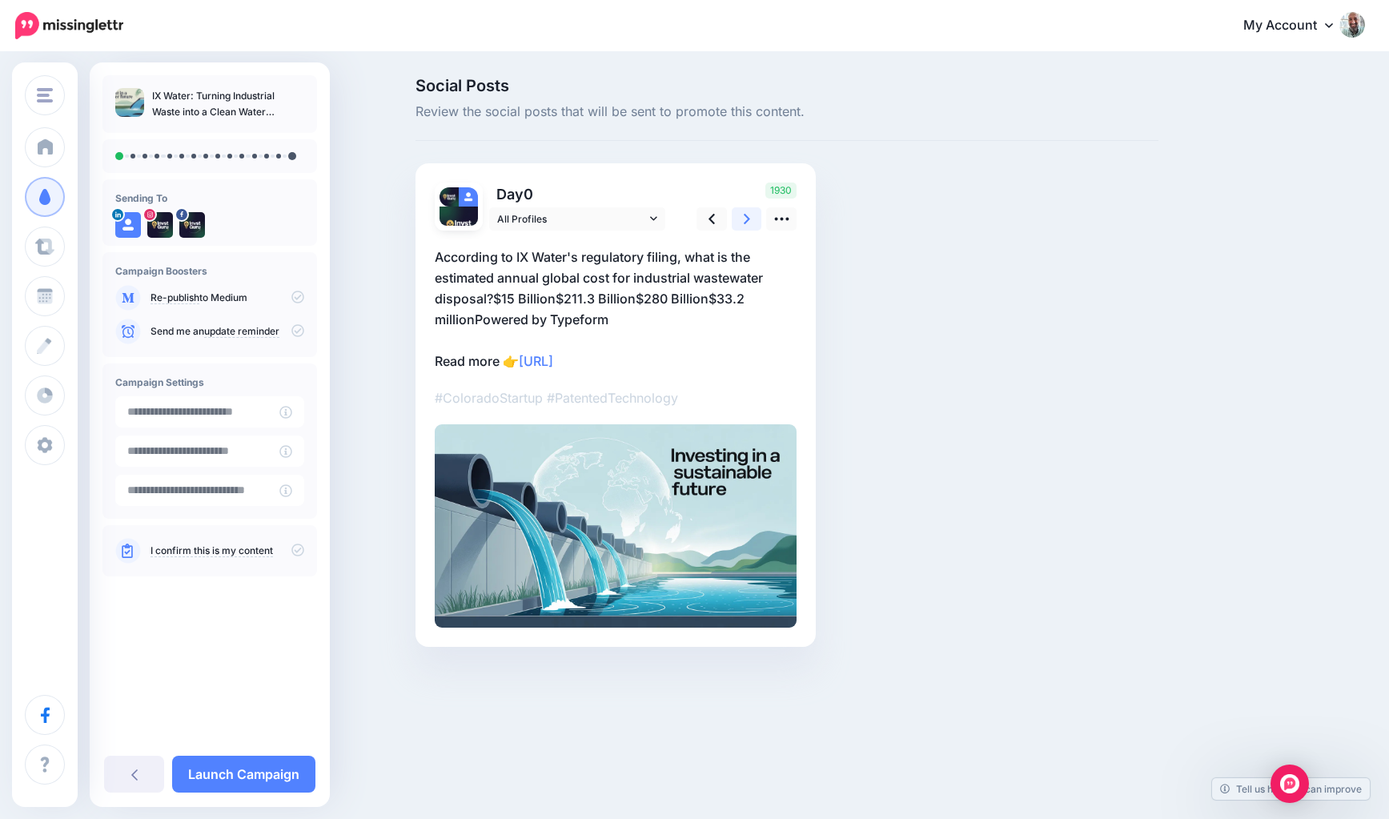
click at [748, 212] on icon at bounding box center [747, 219] width 6 height 17
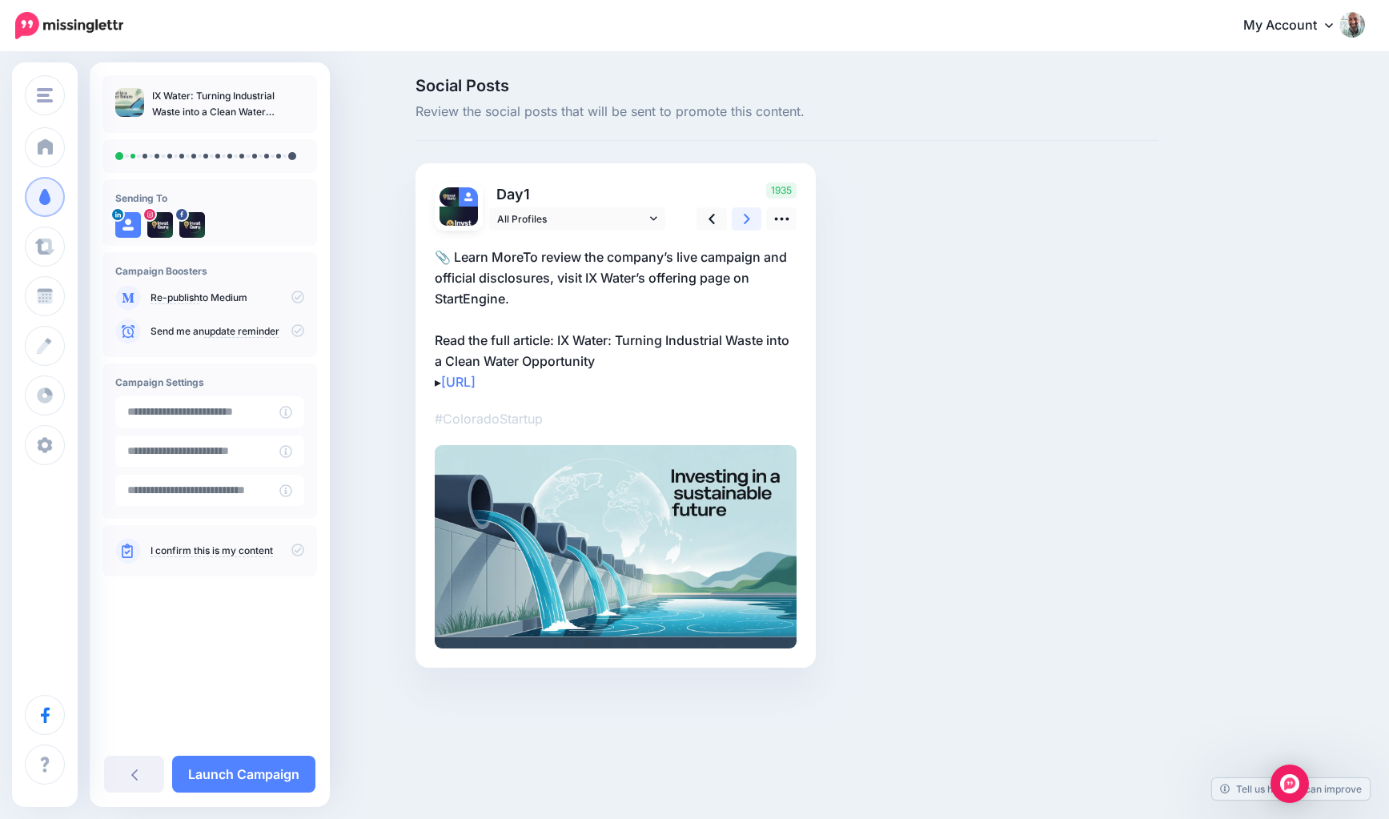
click at [748, 212] on icon at bounding box center [747, 219] width 6 height 17
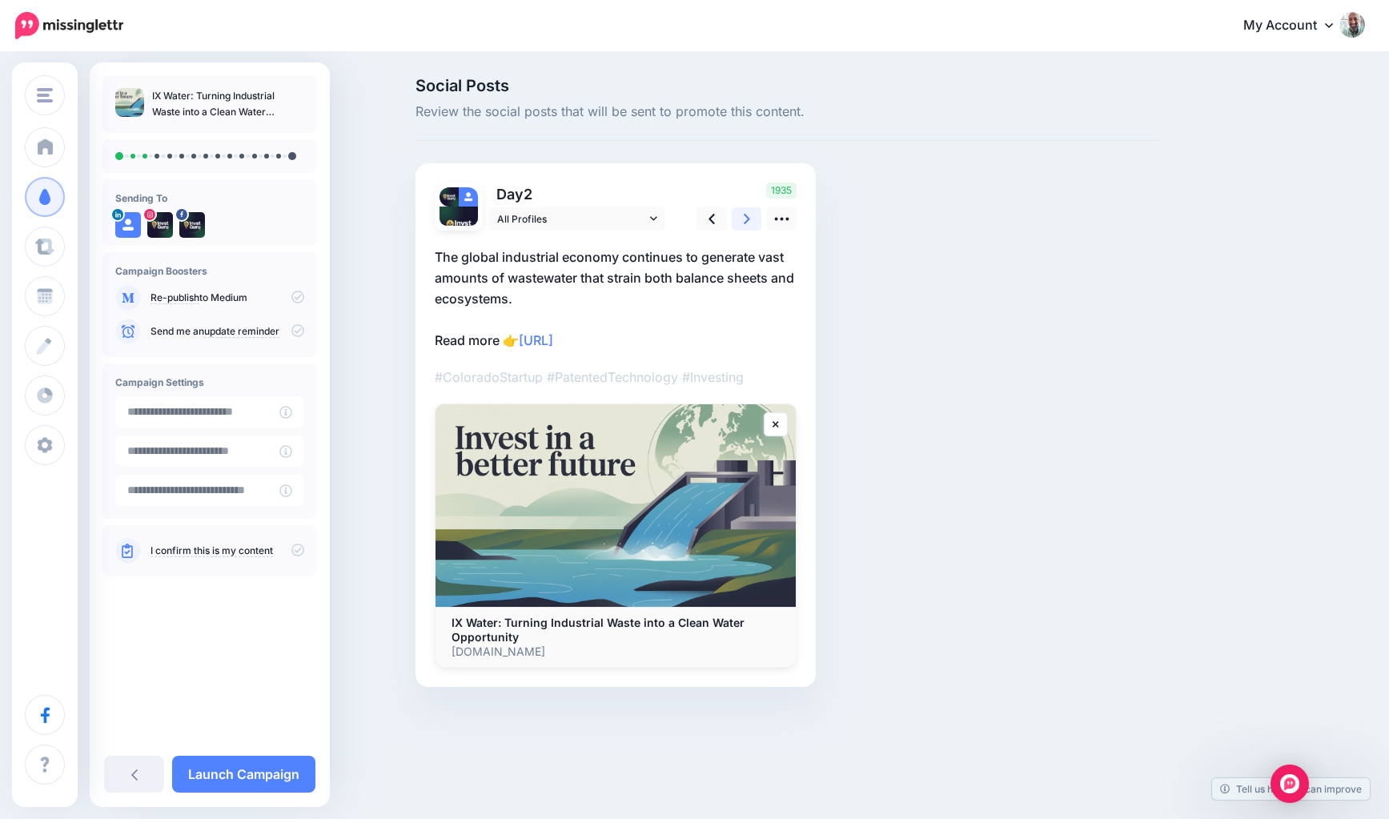
click at [748, 212] on icon at bounding box center [747, 219] width 6 height 17
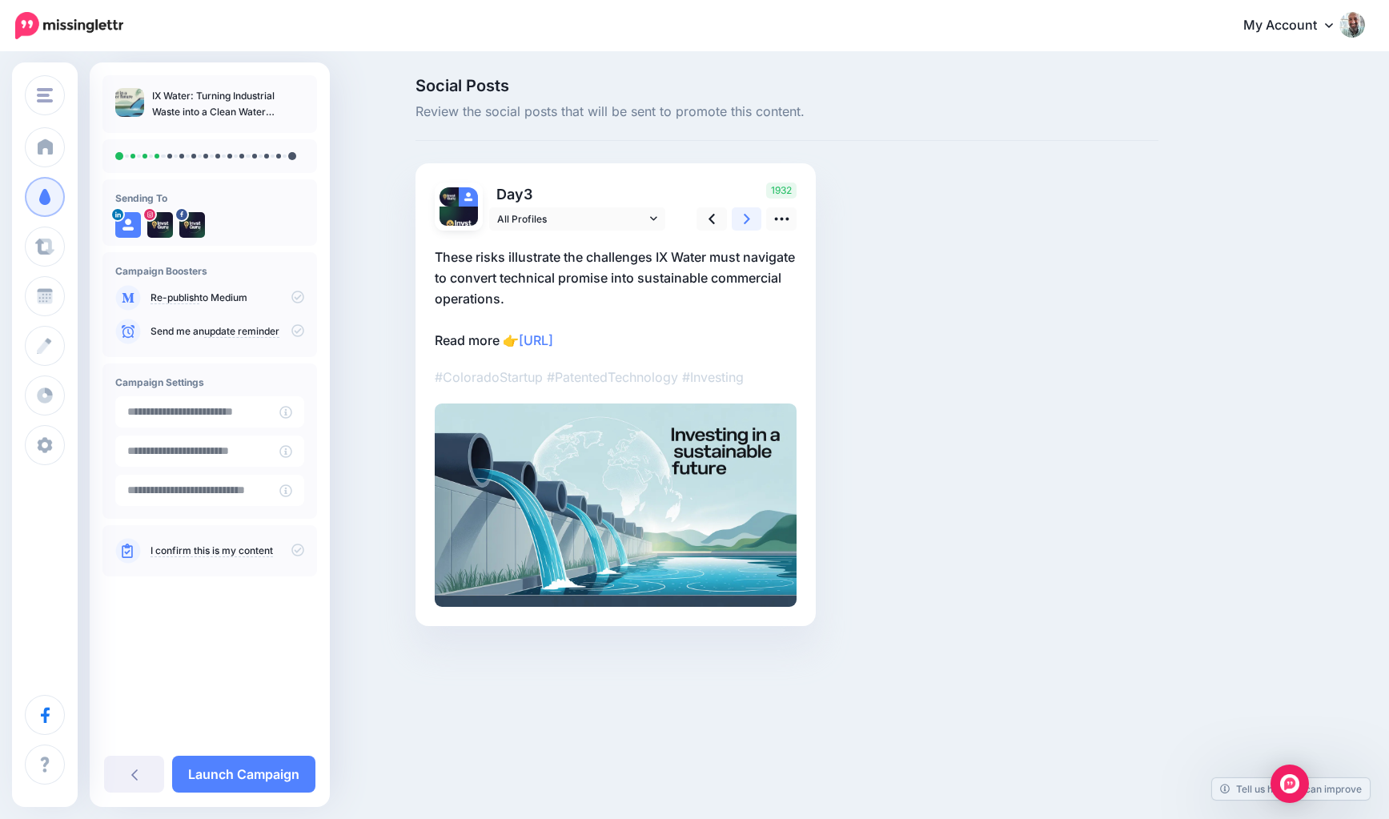
click at [748, 212] on icon at bounding box center [747, 219] width 6 height 17
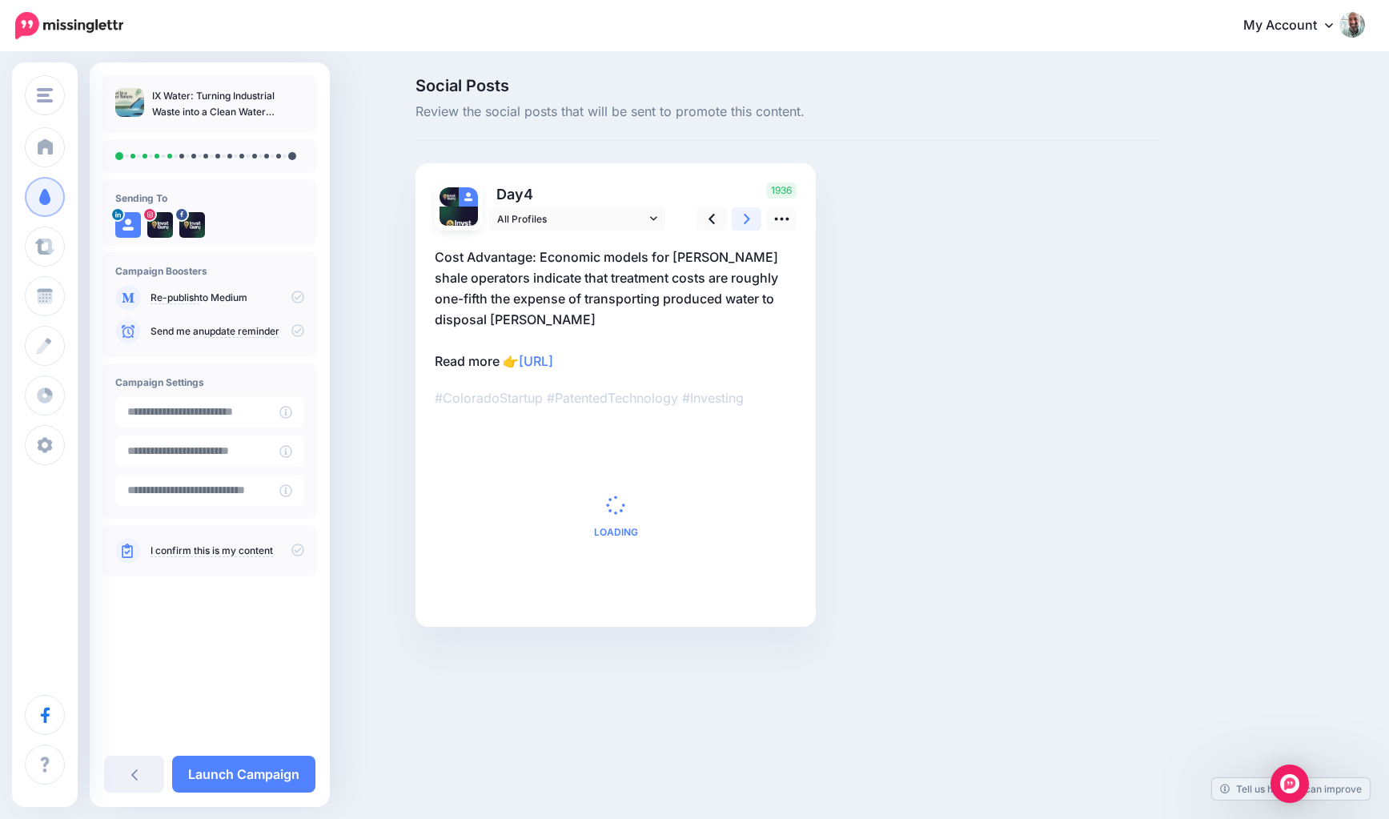
click at [748, 212] on icon at bounding box center [747, 219] width 6 height 17
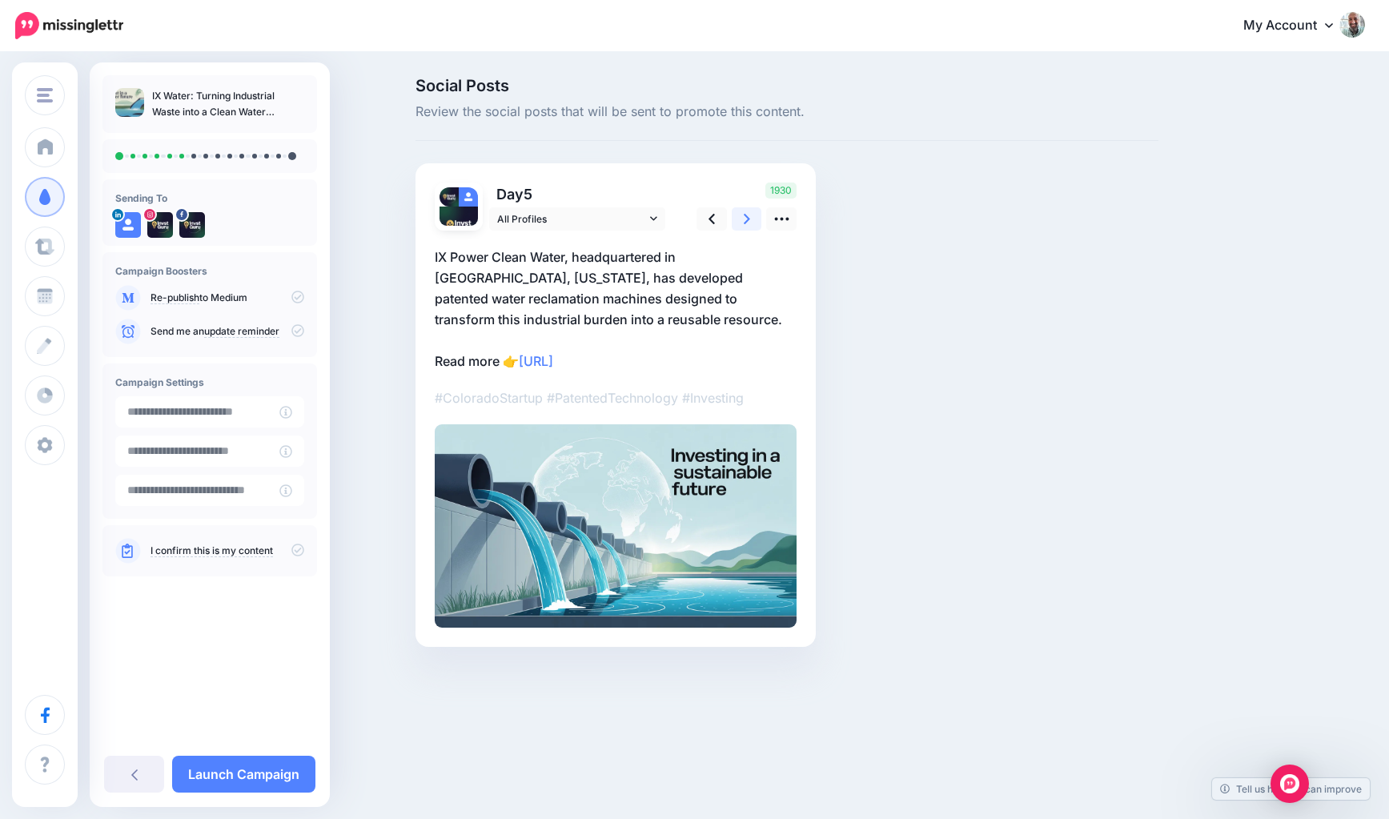
click at [748, 212] on icon at bounding box center [747, 219] width 6 height 17
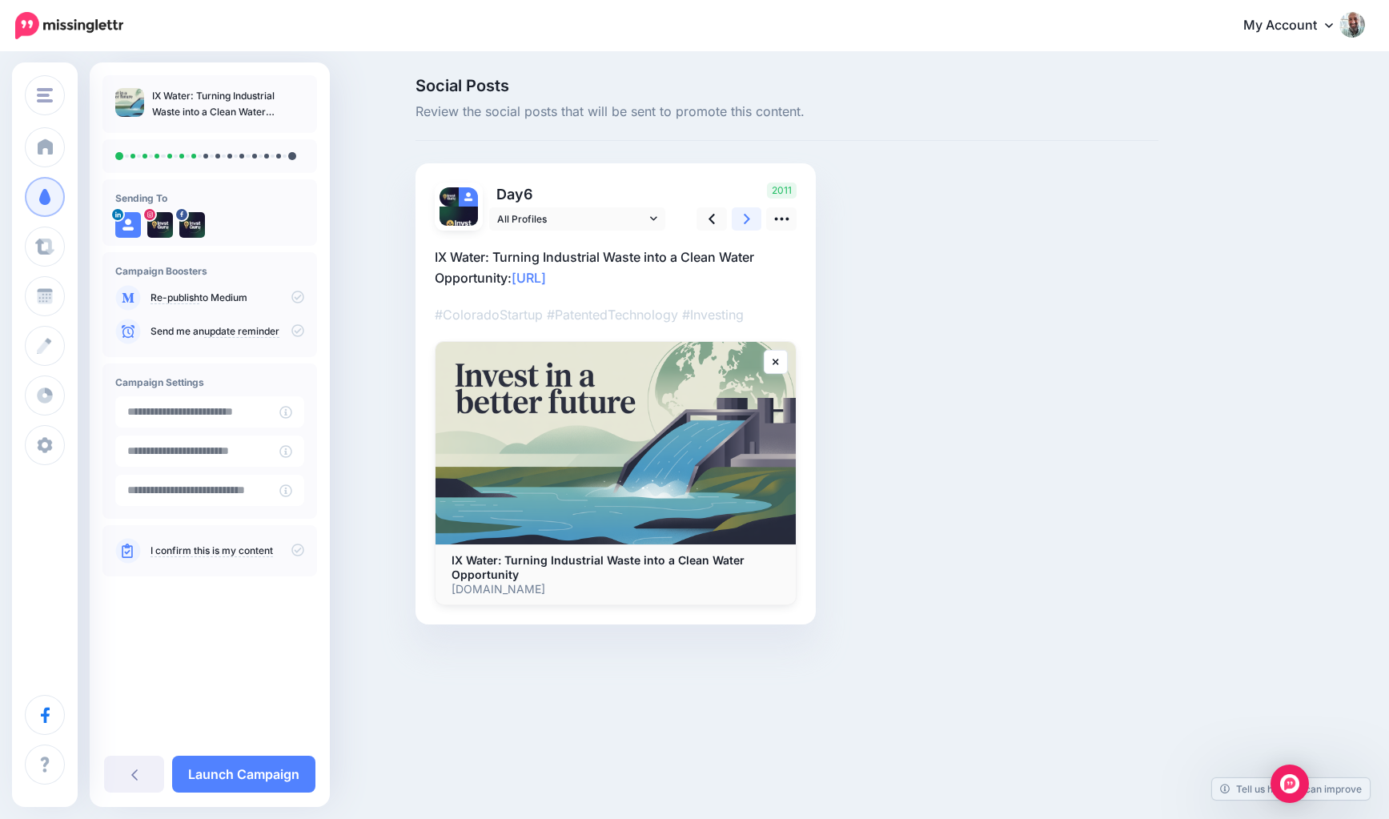
click at [748, 212] on icon at bounding box center [747, 219] width 6 height 17
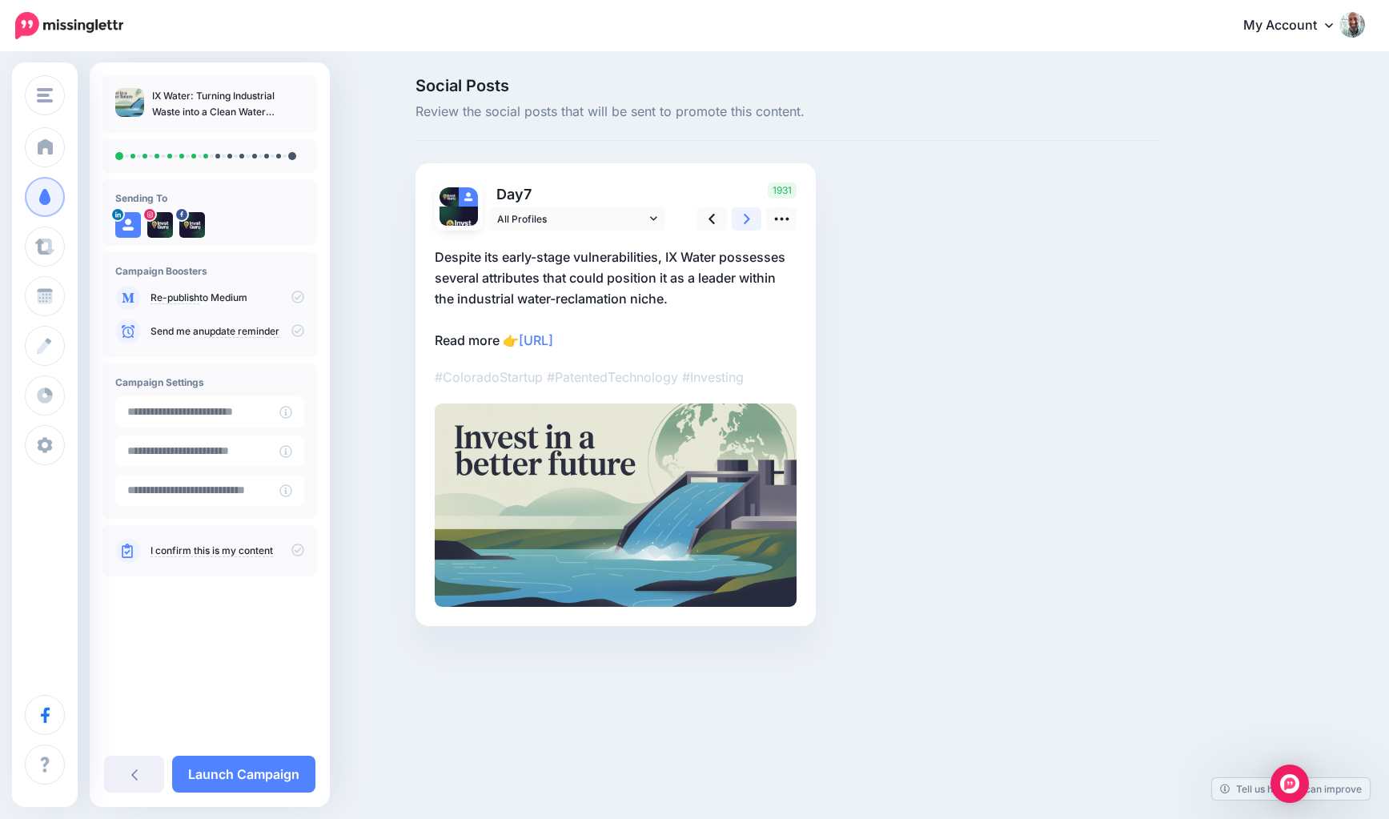
click at [748, 212] on icon at bounding box center [747, 219] width 6 height 17
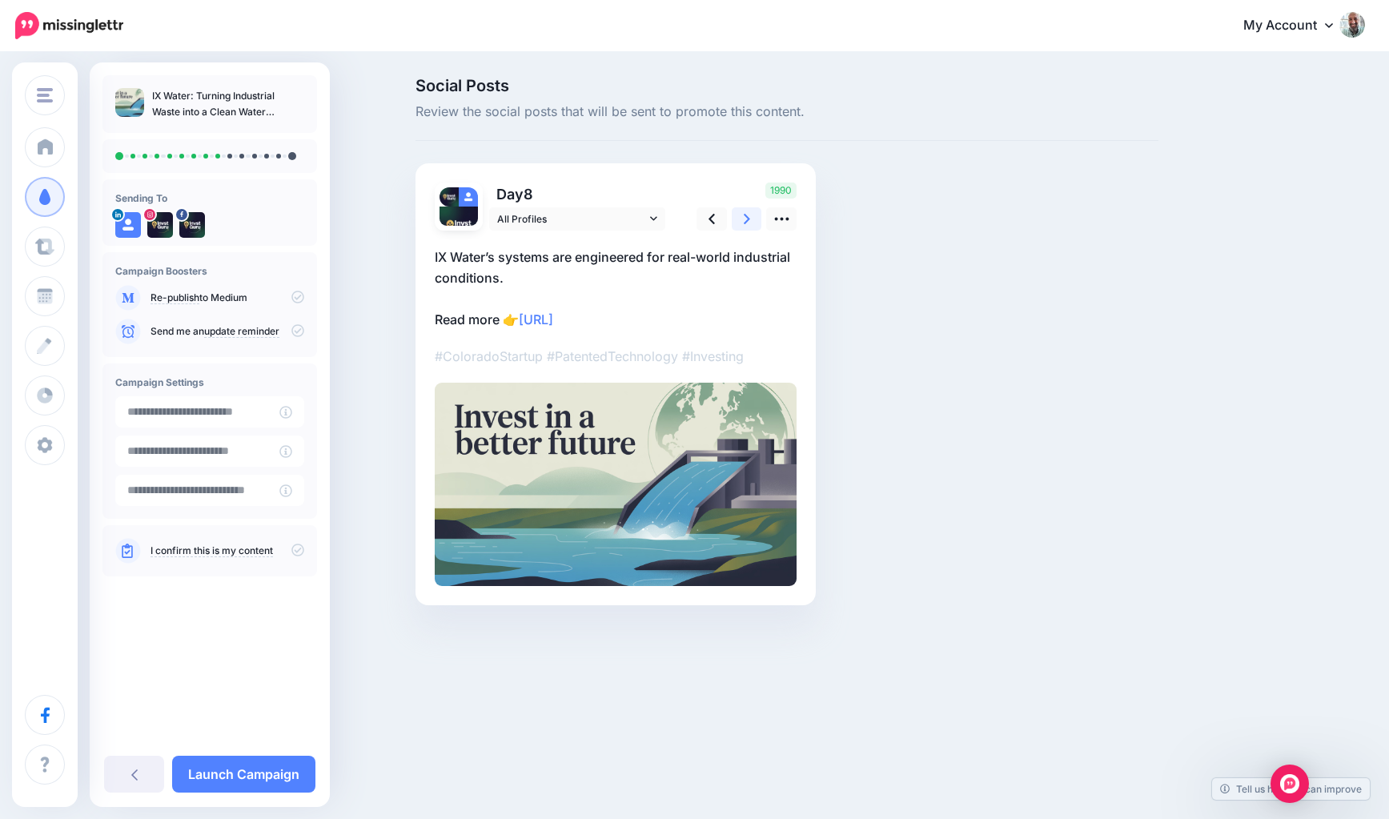
click at [748, 212] on icon at bounding box center [747, 219] width 6 height 17
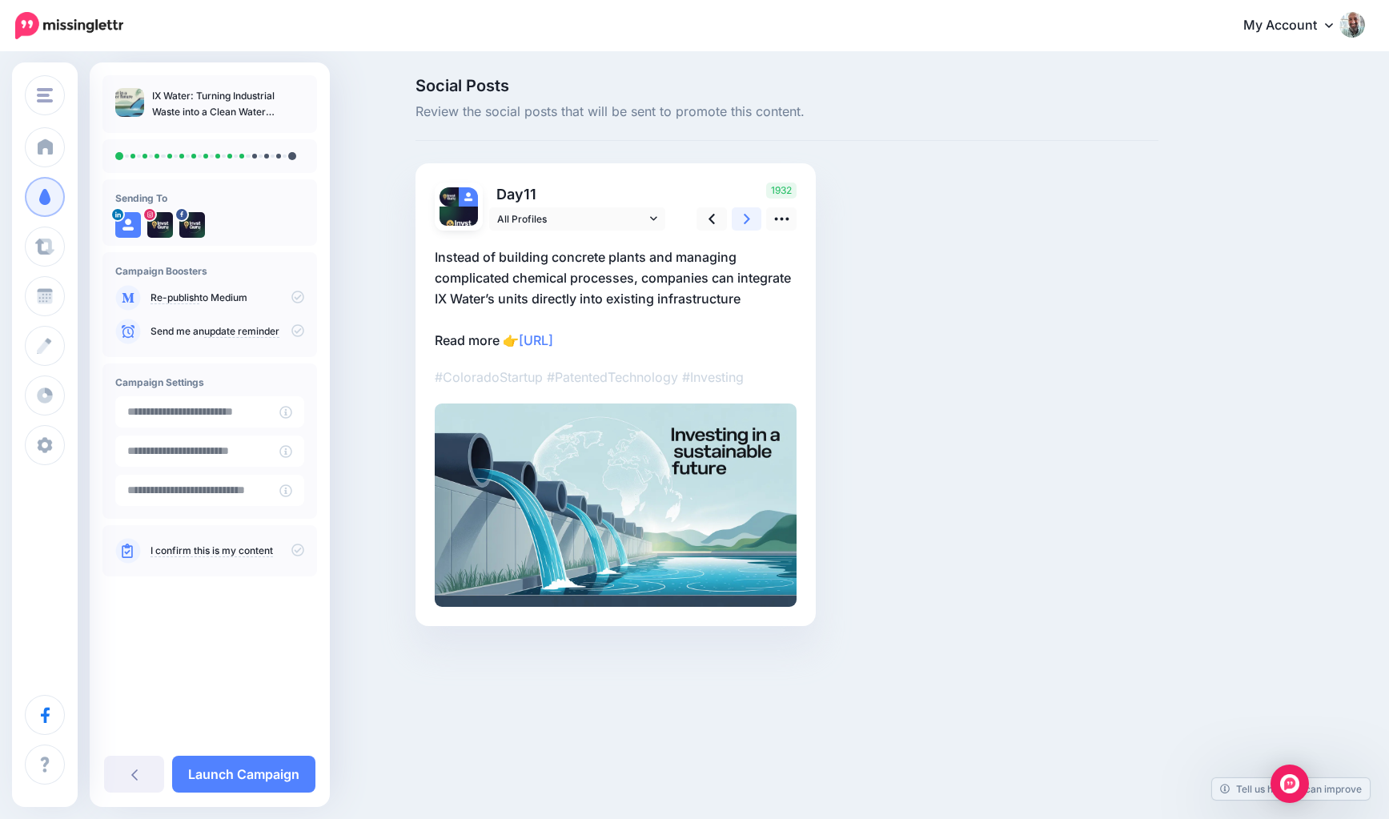
click at [748, 212] on icon at bounding box center [747, 219] width 6 height 17
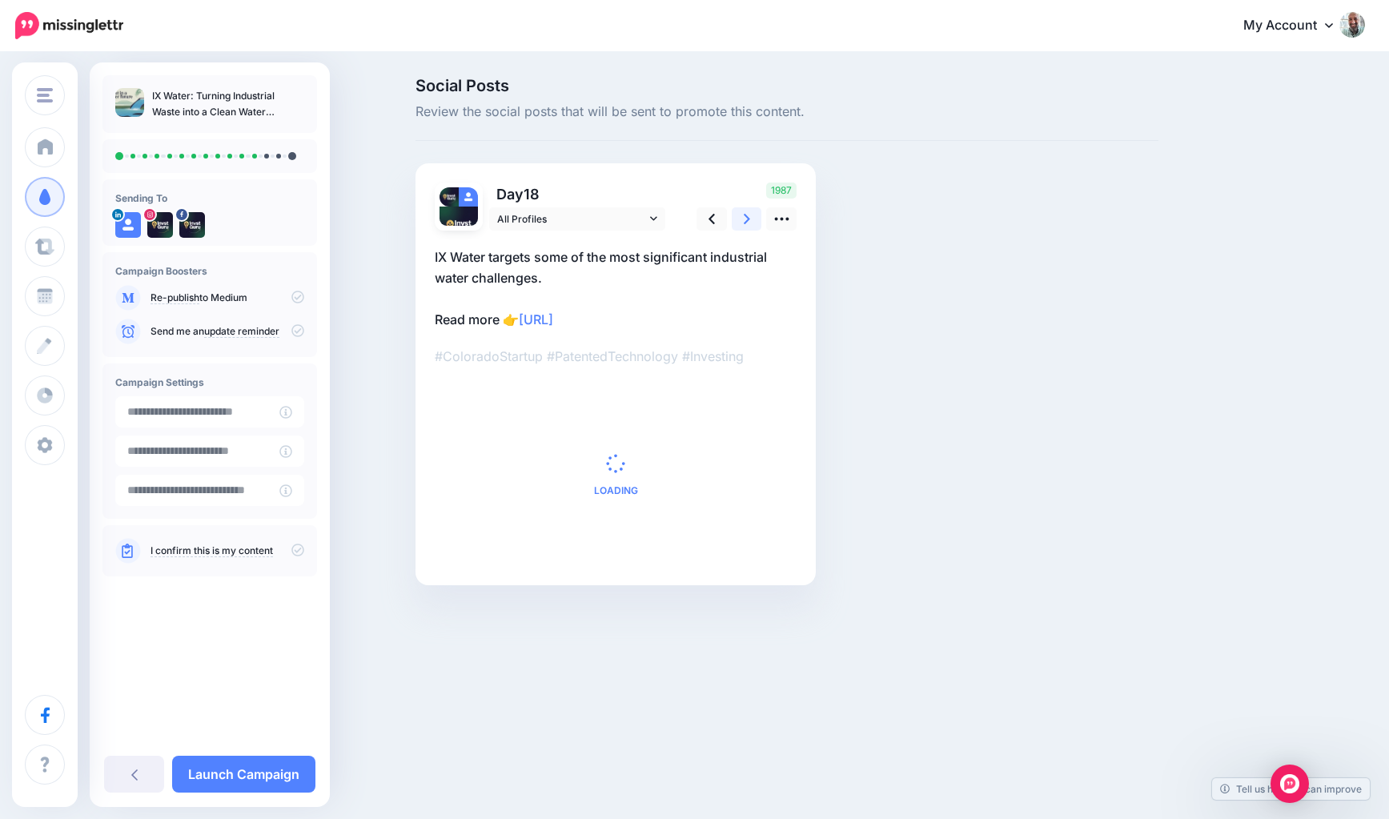
click at [748, 212] on icon at bounding box center [747, 219] width 6 height 17
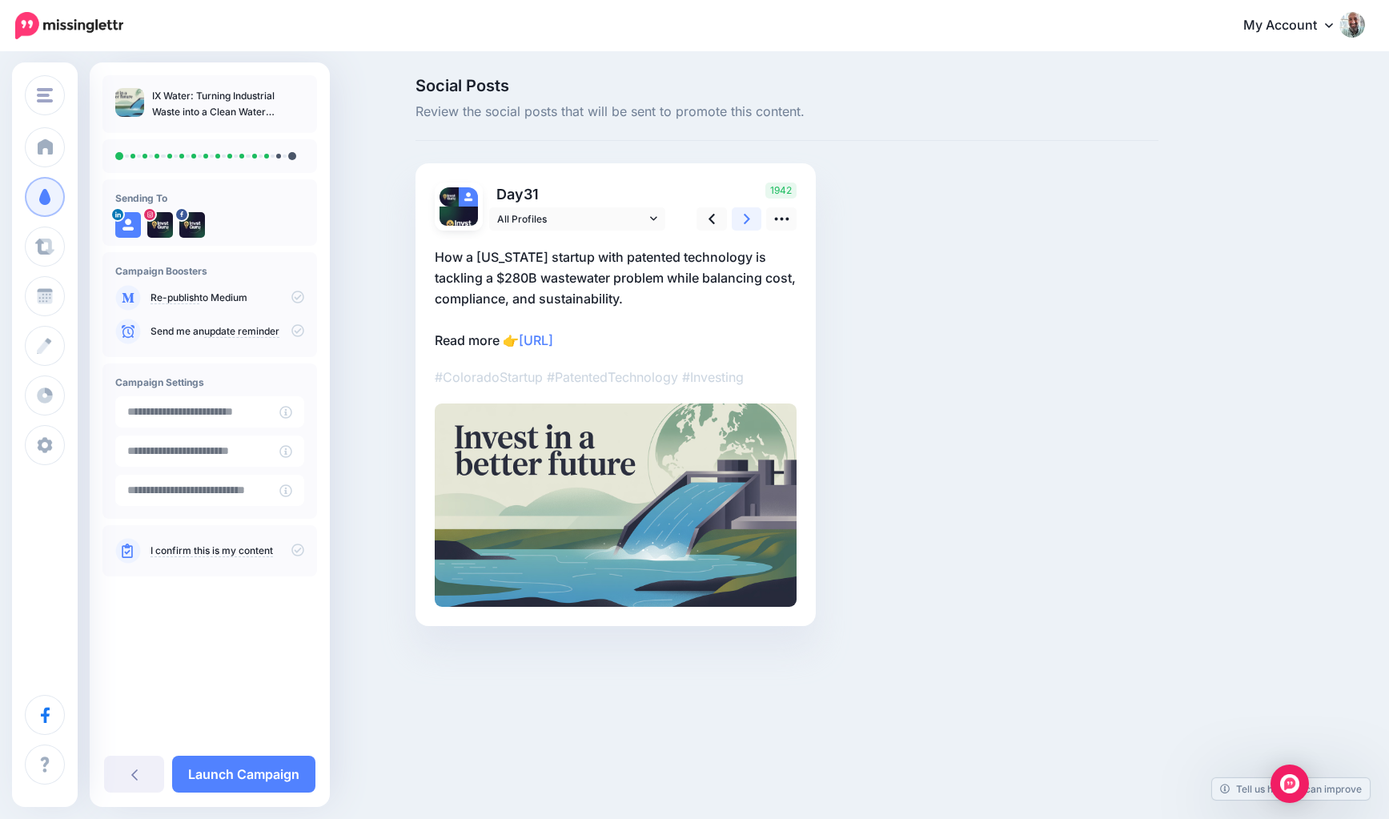
click at [748, 212] on icon at bounding box center [747, 219] width 6 height 17
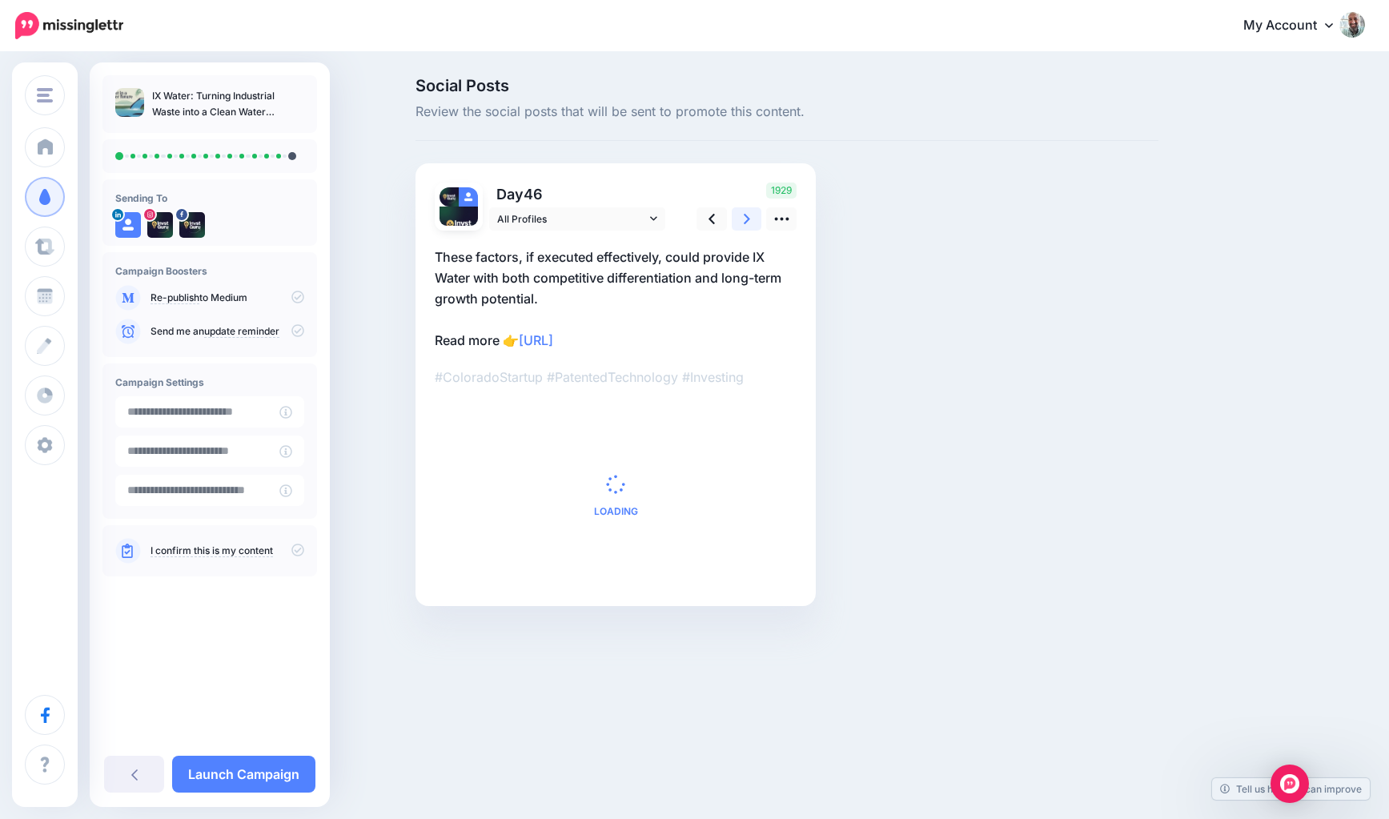
click at [748, 212] on icon at bounding box center [747, 219] width 6 height 17
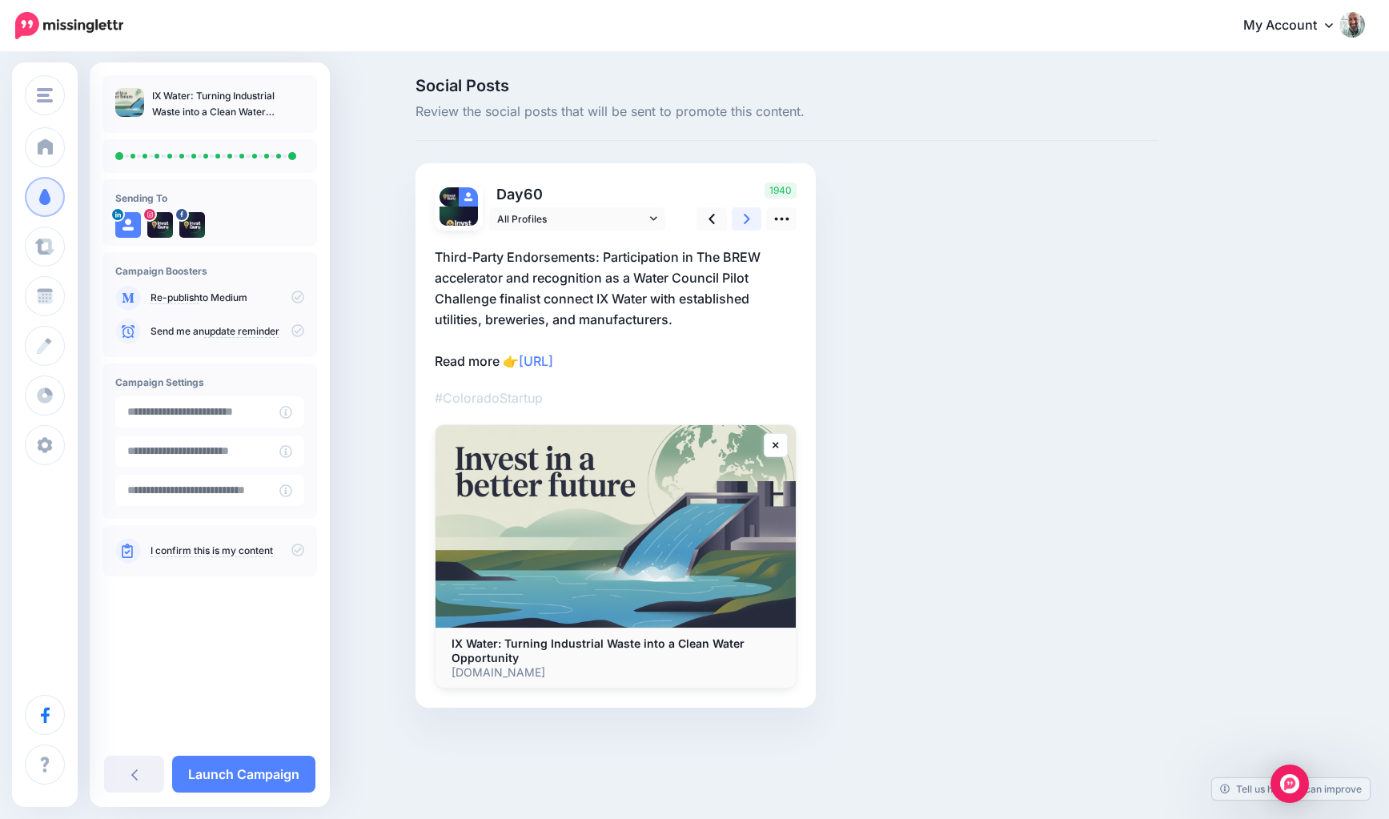
click at [748, 212] on icon at bounding box center [747, 219] width 6 height 17
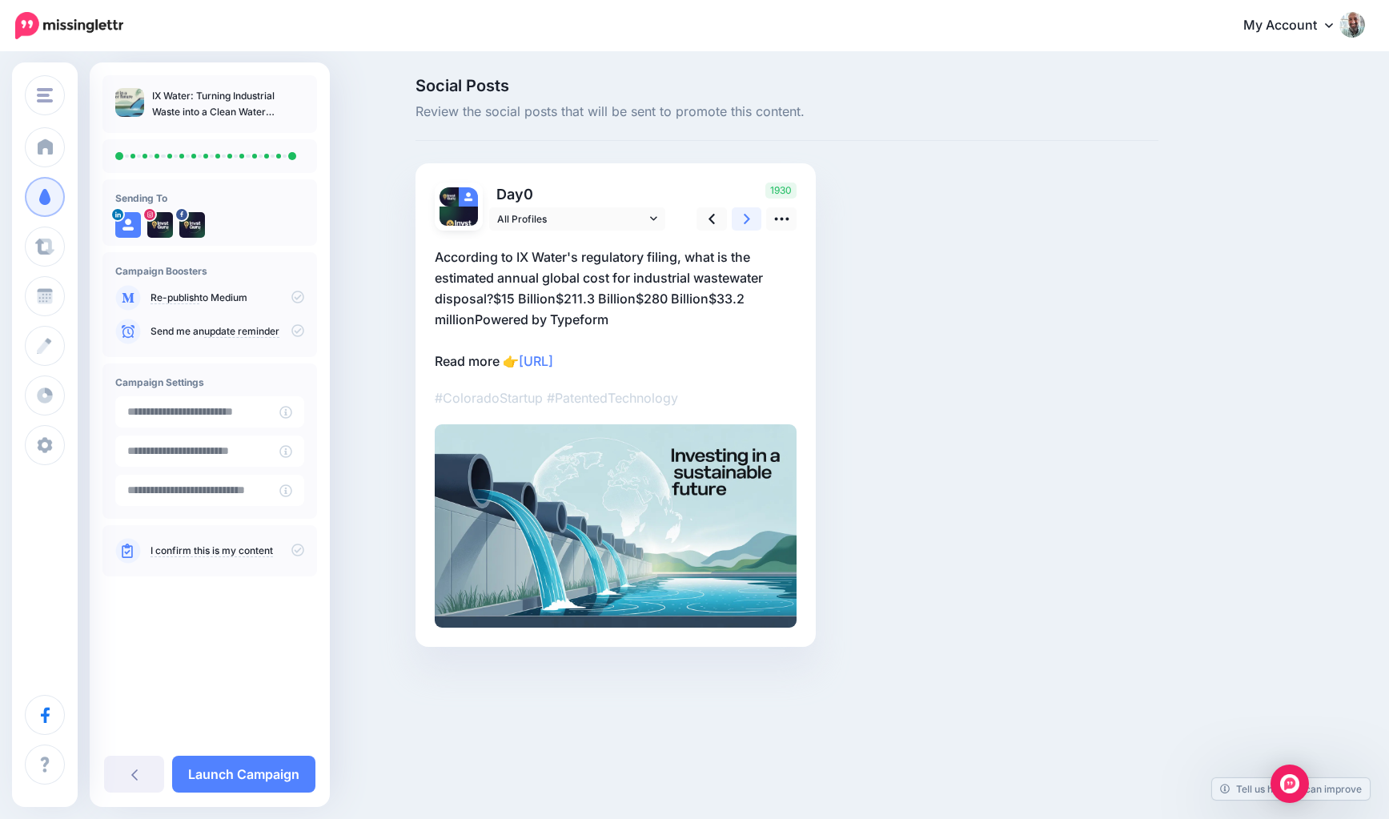
click at [748, 212] on icon at bounding box center [747, 219] width 6 height 17
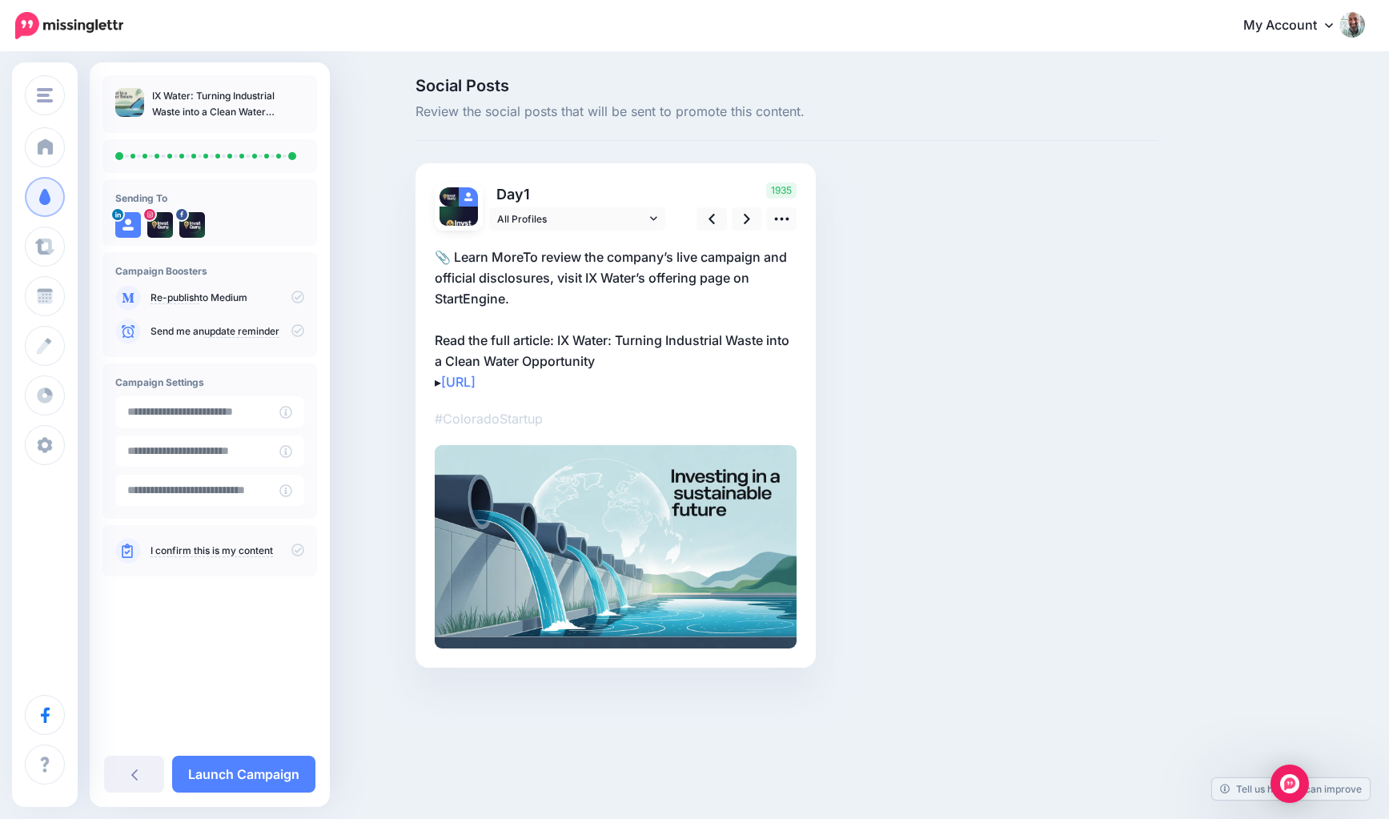
click at [299, 549] on icon at bounding box center [297, 550] width 13 height 13
click at [260, 769] on link "Launch Campaign" at bounding box center [243, 774] width 143 height 37
